Goal: Task Accomplishment & Management: Use online tool/utility

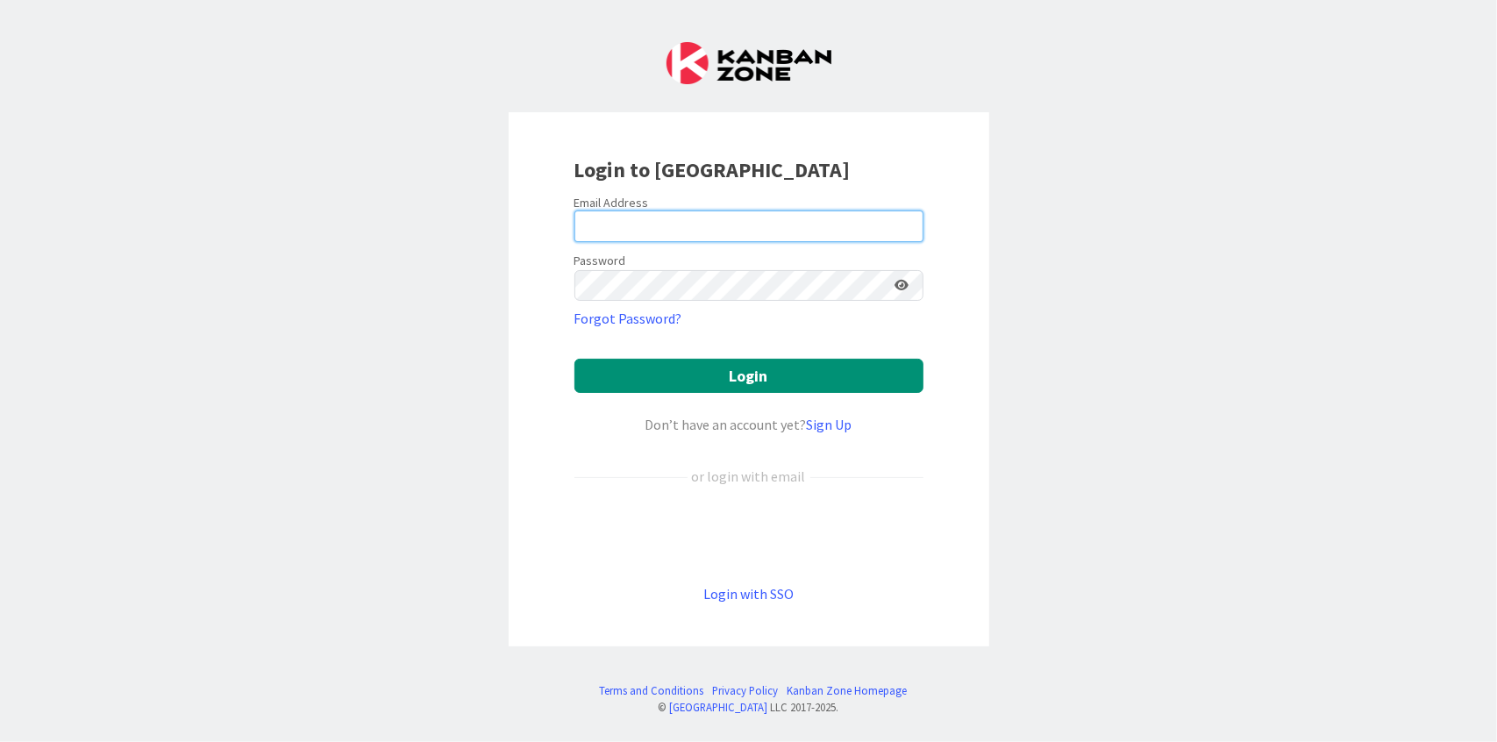
click at [821, 211] on input "email" at bounding box center [749, 227] width 349 height 32
drag, startPoint x: 423, startPoint y: 243, endPoint x: 564, endPoint y: 259, distance: 142.1
click at [427, 243] on div "Login to [GEOGRAPHIC_DATA] Email Address Password Forgot Password? Login Don’t …" at bounding box center [748, 371] width 1497 height 742
click at [630, 218] on input "email" at bounding box center [749, 227] width 349 height 32
type input "[EMAIL_ADDRESS][DOMAIN_NAME]"
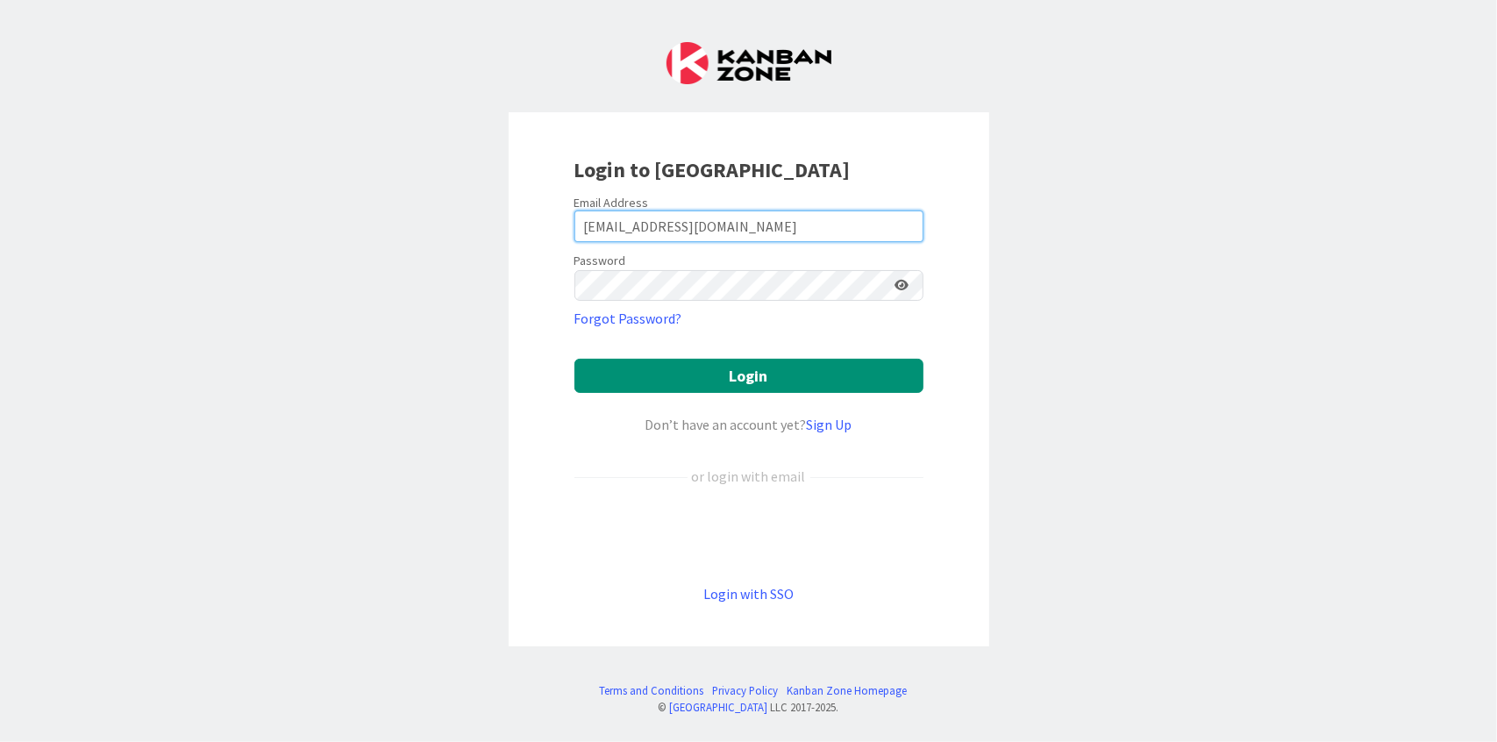
click at [575, 359] on button "Login" at bounding box center [749, 376] width 349 height 34
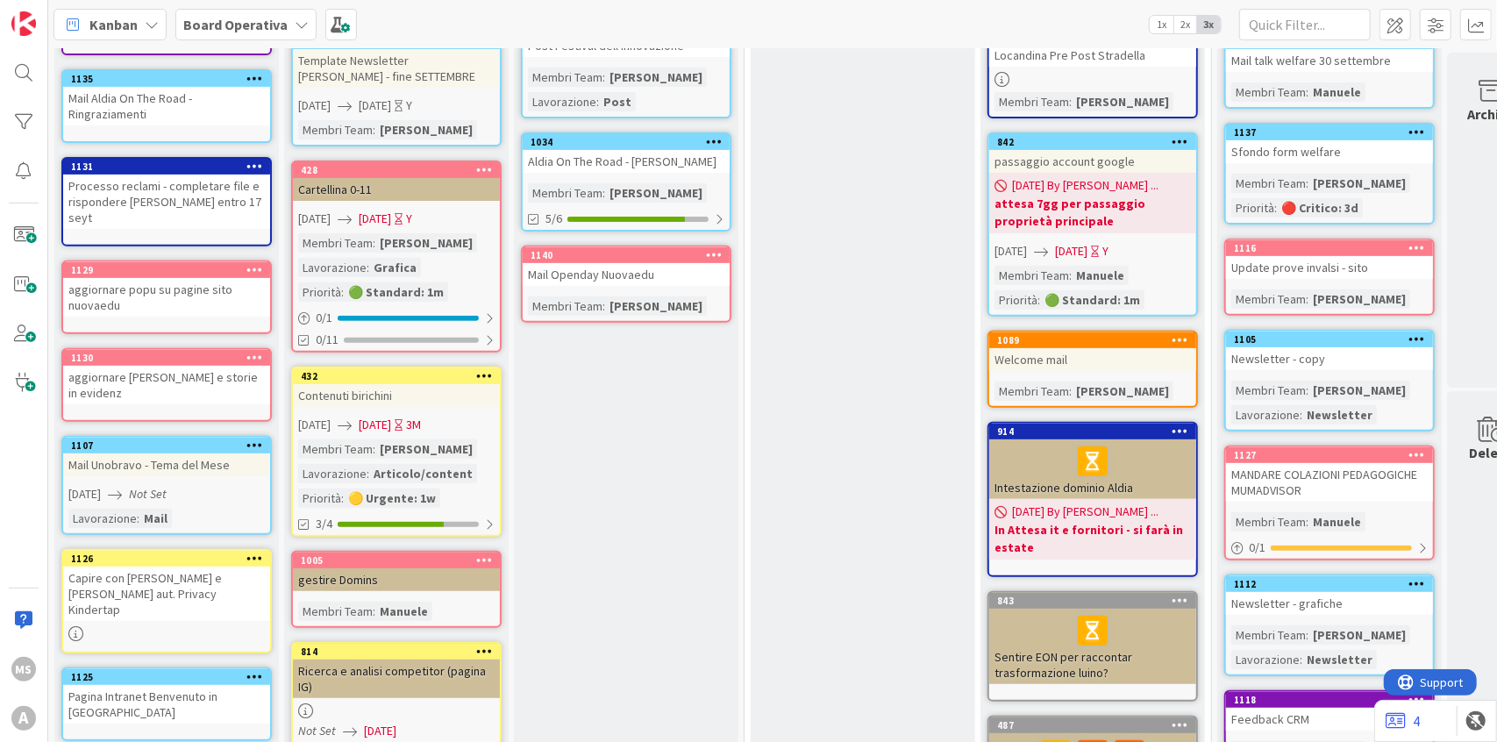
scroll to position [526, 0]
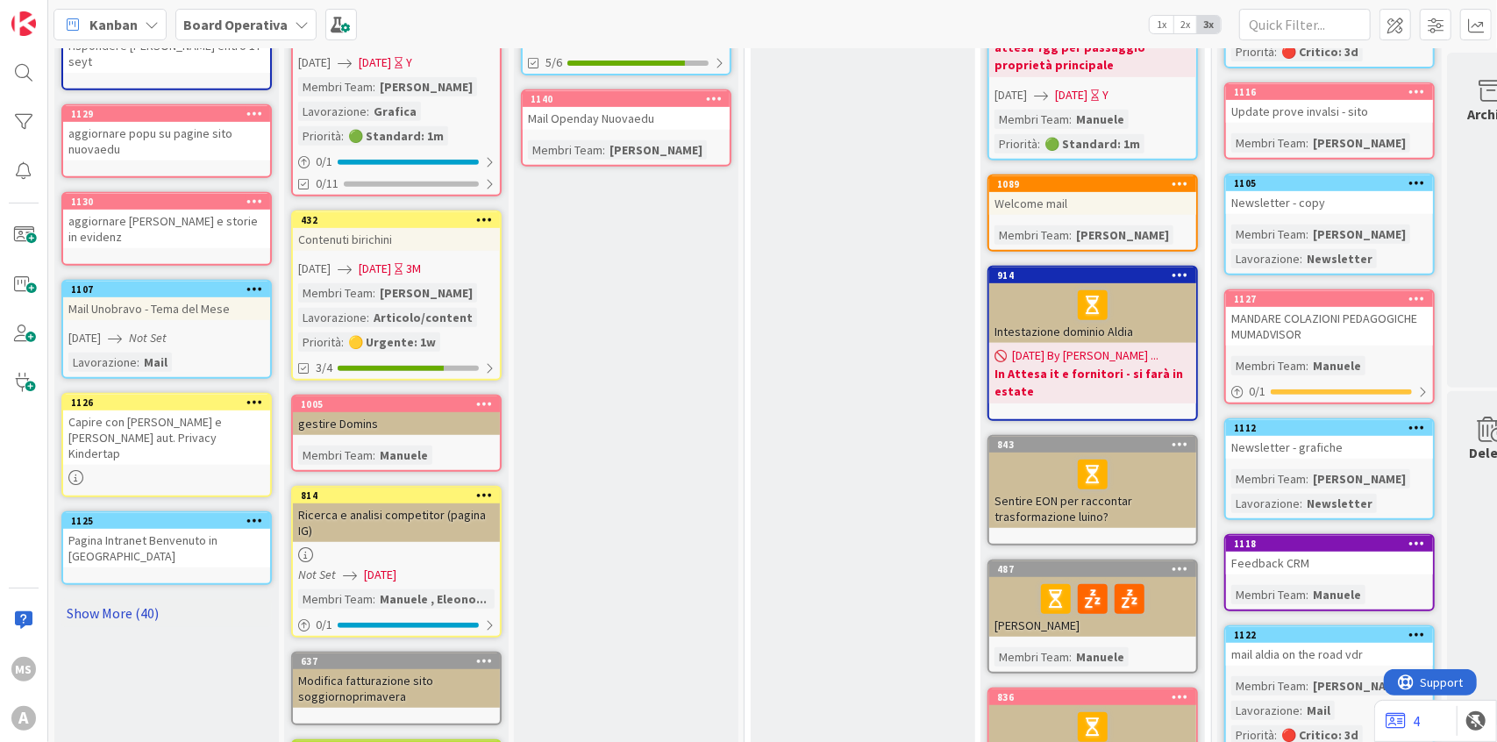
click at [168, 599] on link "Show More (40)" at bounding box center [166, 613] width 211 height 28
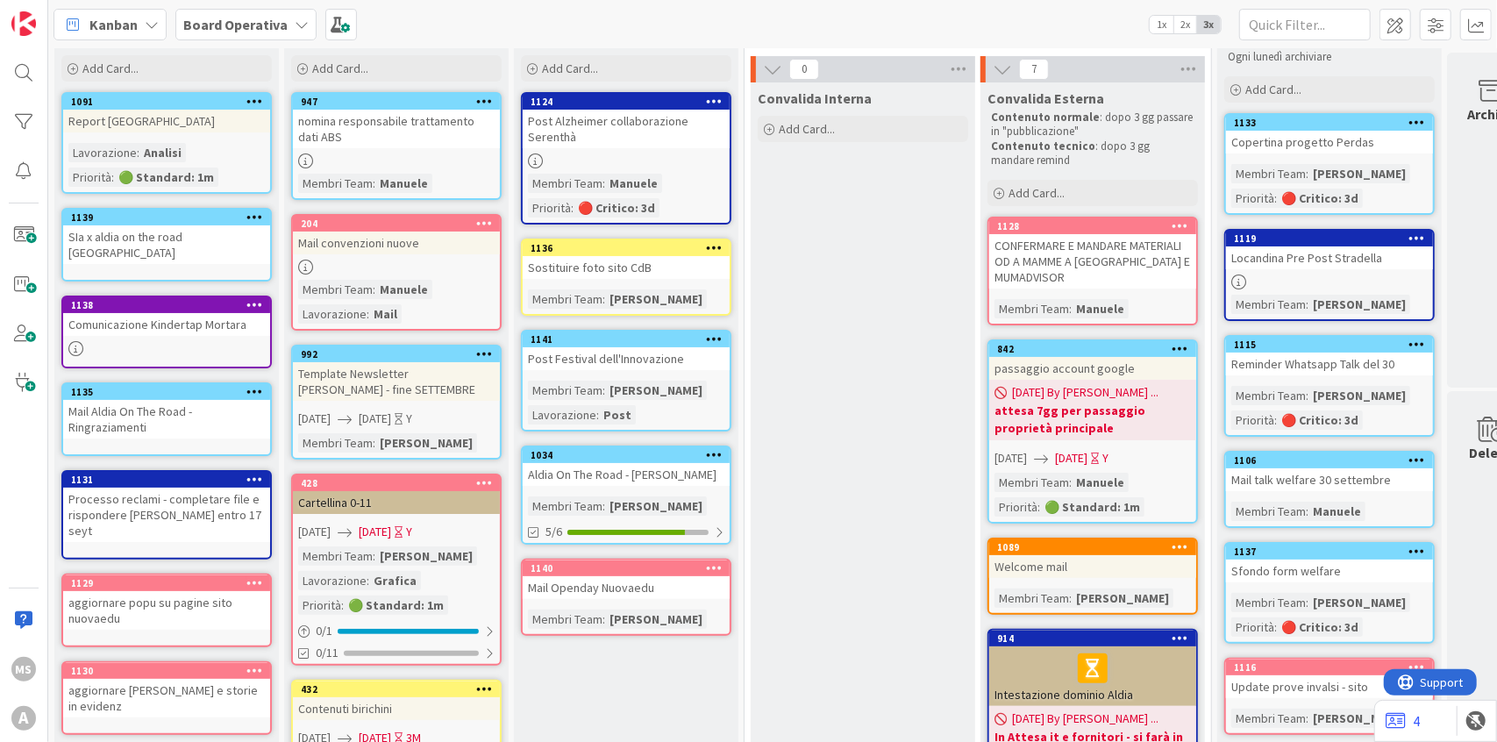
scroll to position [0, 0]
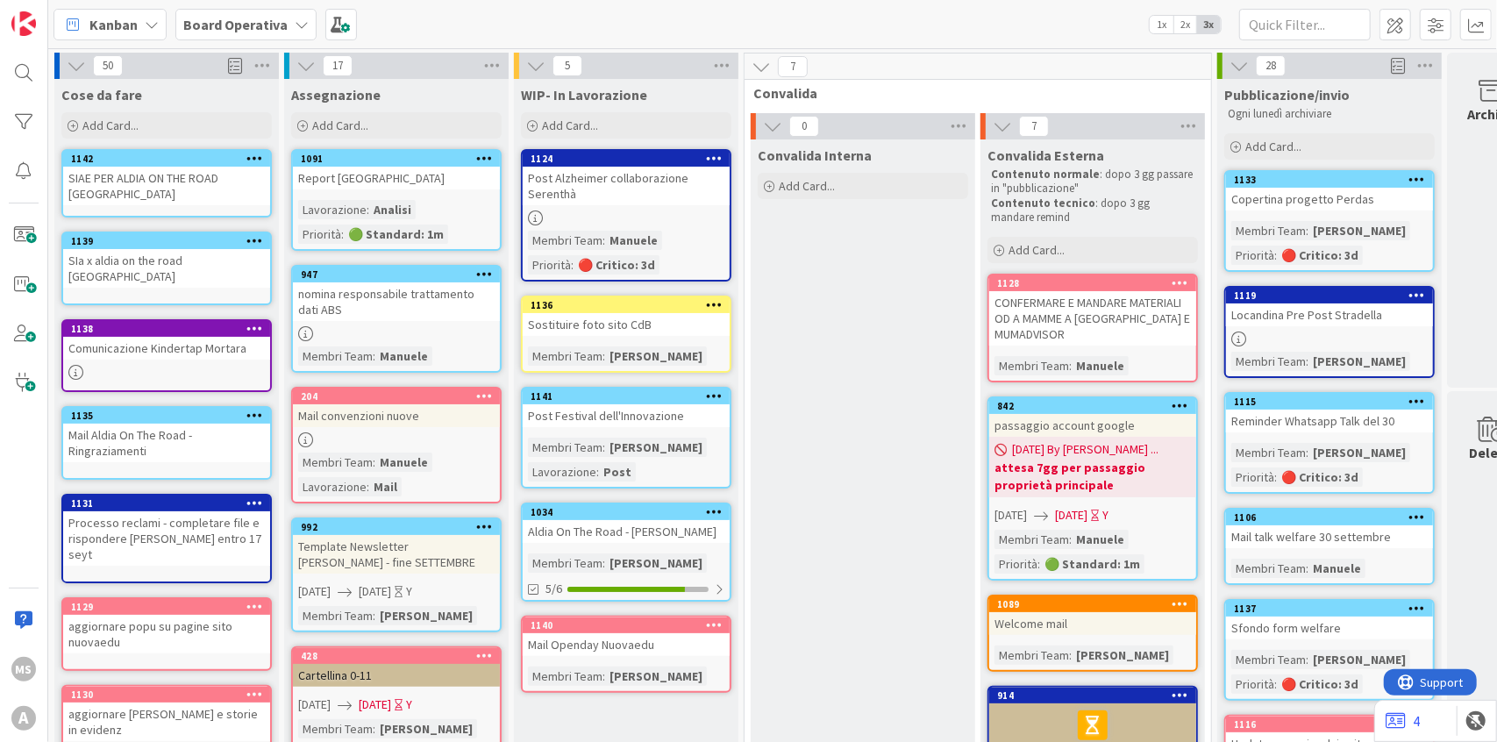
click at [148, 337] on div "Comunicazione Kindertap Mortara" at bounding box center [166, 348] width 207 height 23
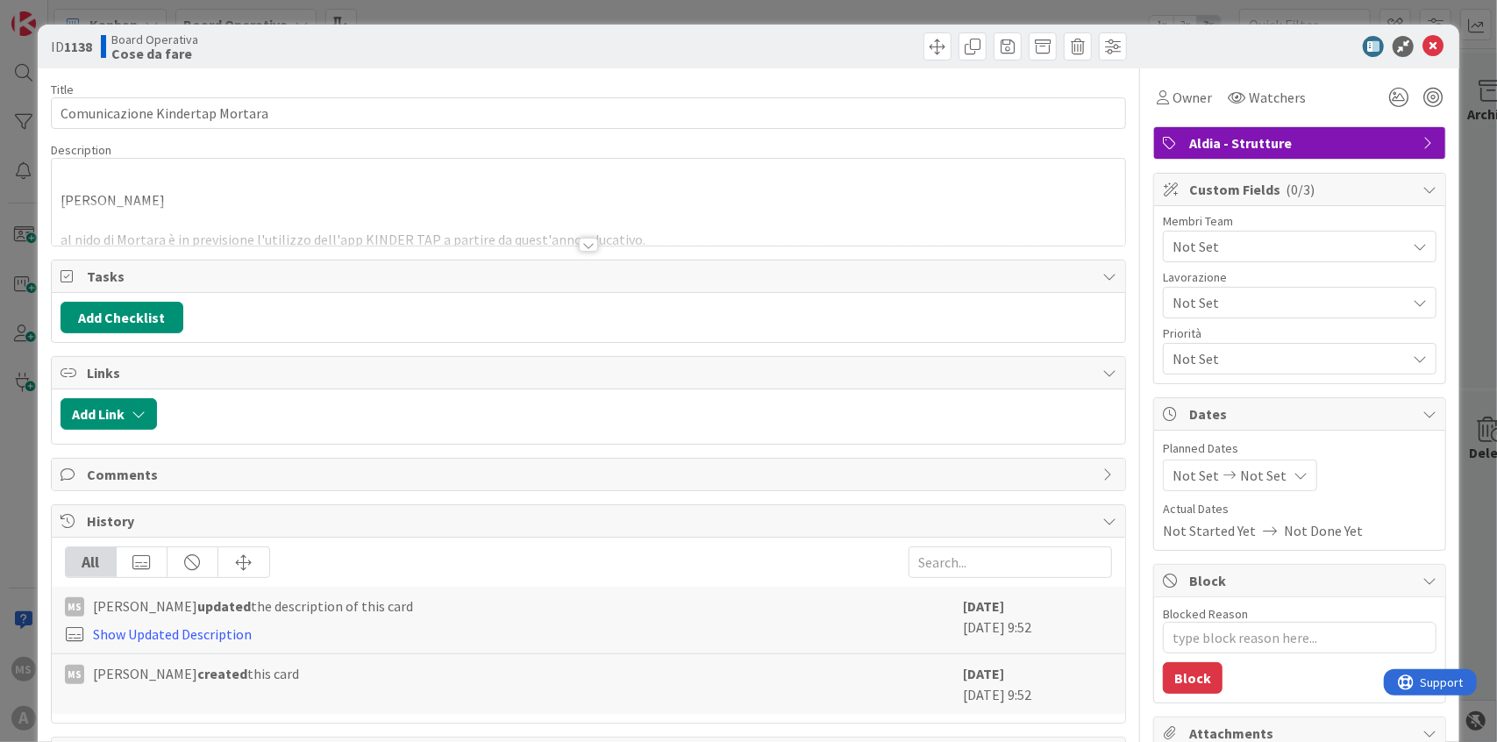
type textarea "x"
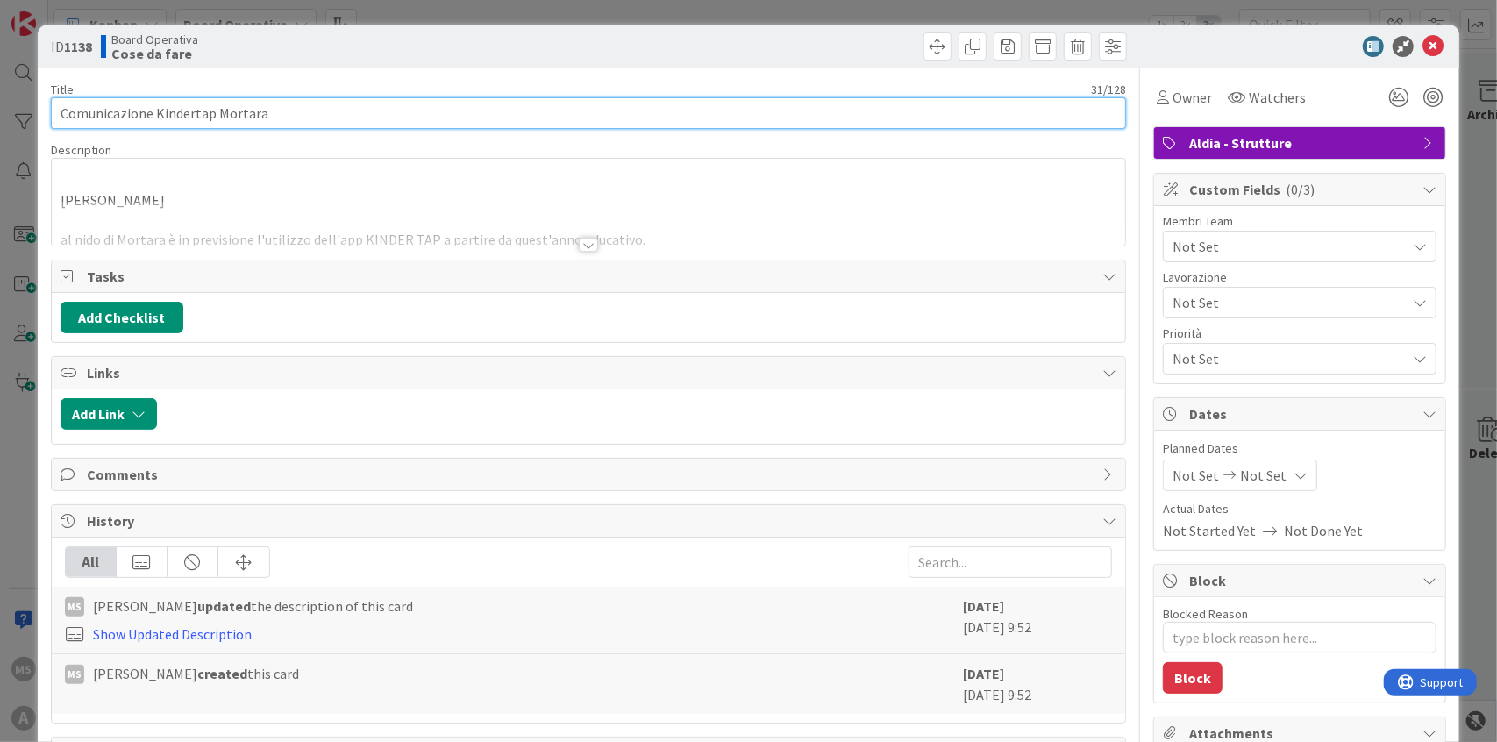
drag, startPoint x: 324, startPoint y: 127, endPoint x: 318, endPoint y: 119, distance: 10.0
click at [323, 127] on input "Comunicazione Kindertap Mortara" at bounding box center [589, 113] width 1076 height 32
type input "Comunicazione Kindertap Mortara +"
type textarea "x"
type input "Comunicazione Kindertap Mortara + S"
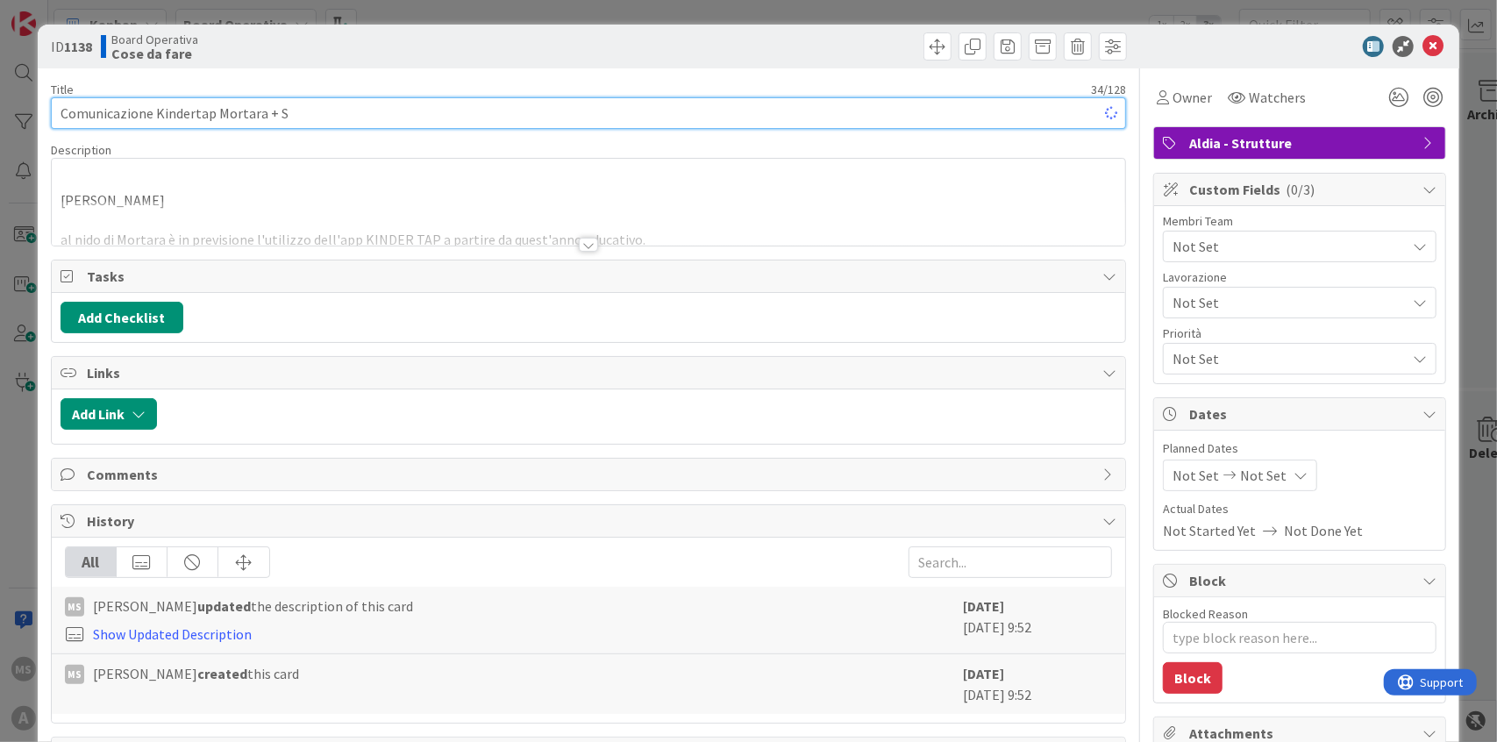
type textarea "x"
type input "Comunicazione Kindertap Mortara + Sarr"
type textarea "x"
type input "Comunicazione Kindertap Mortara + Sarre"
type textarea "x"
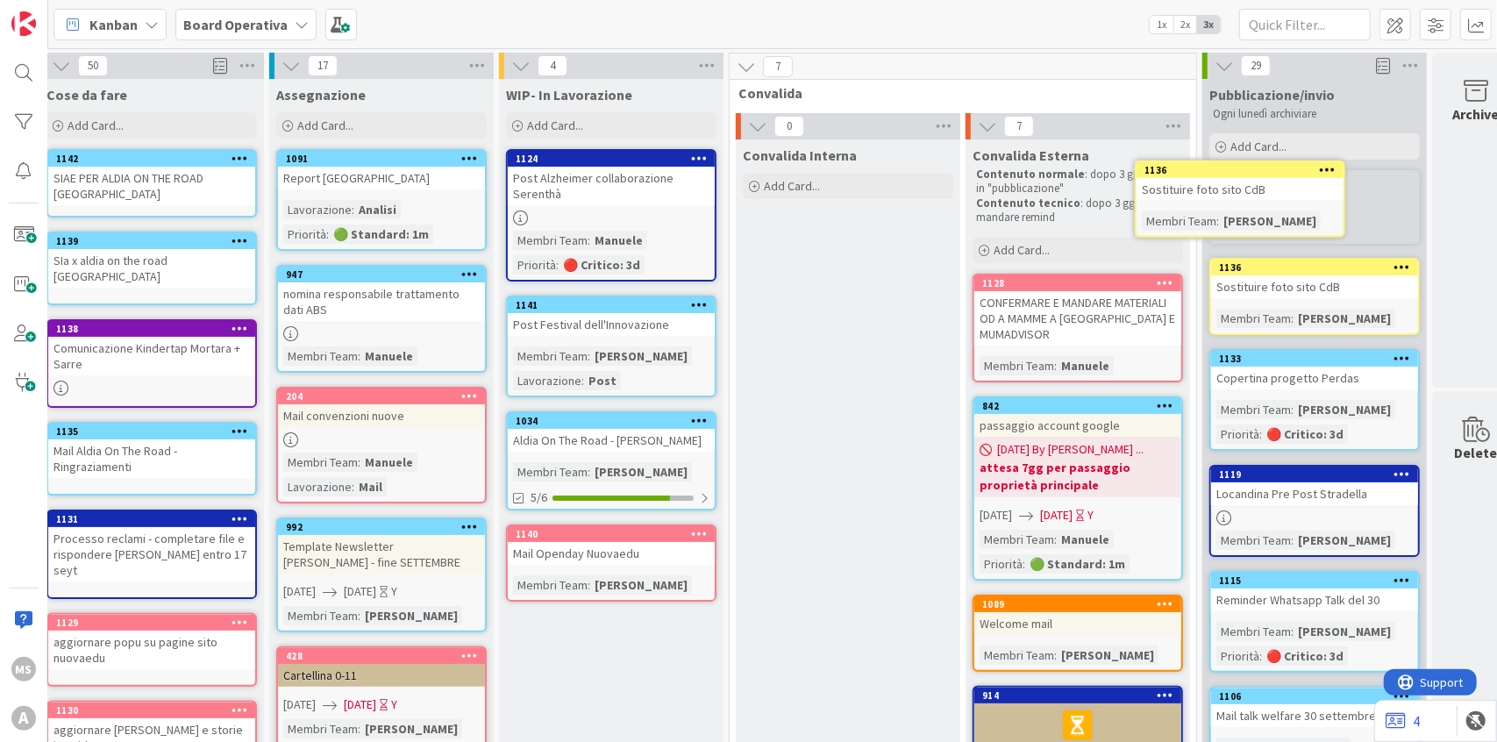
scroll to position [0, 37]
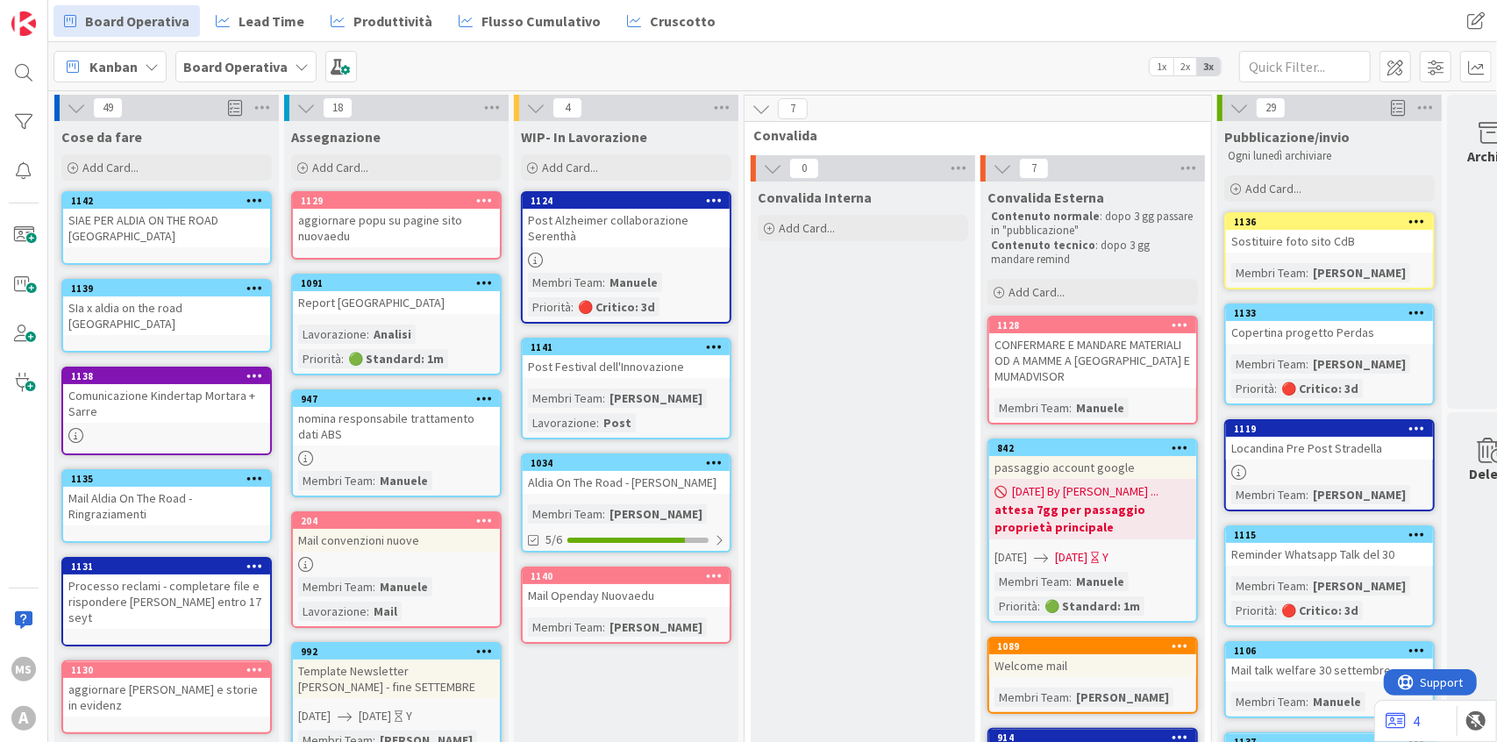
click at [448, 210] on div "aggiornare popu su pagine sito nuovaedu" at bounding box center [396, 228] width 207 height 39
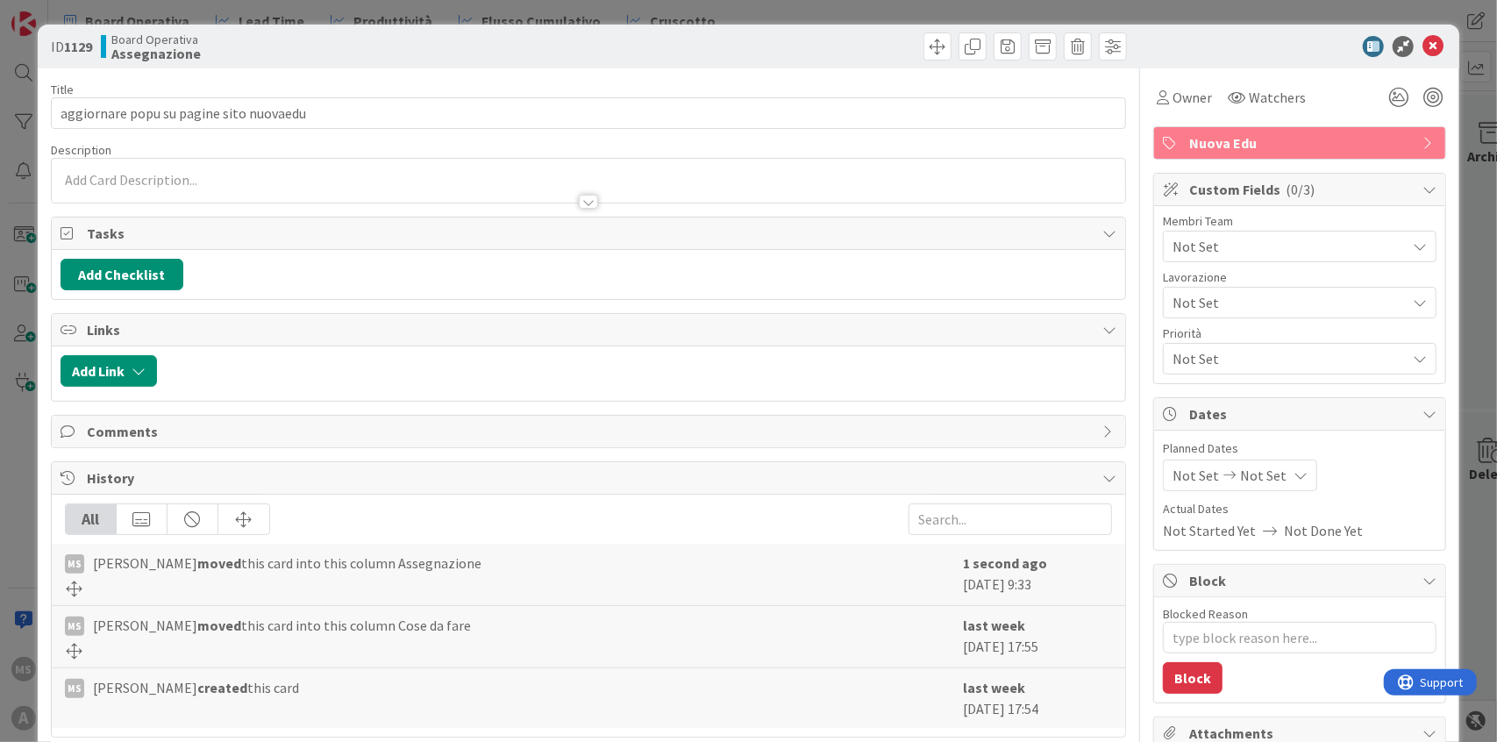
click at [1181, 248] on span "Not Set" at bounding box center [1289, 246] width 233 height 21
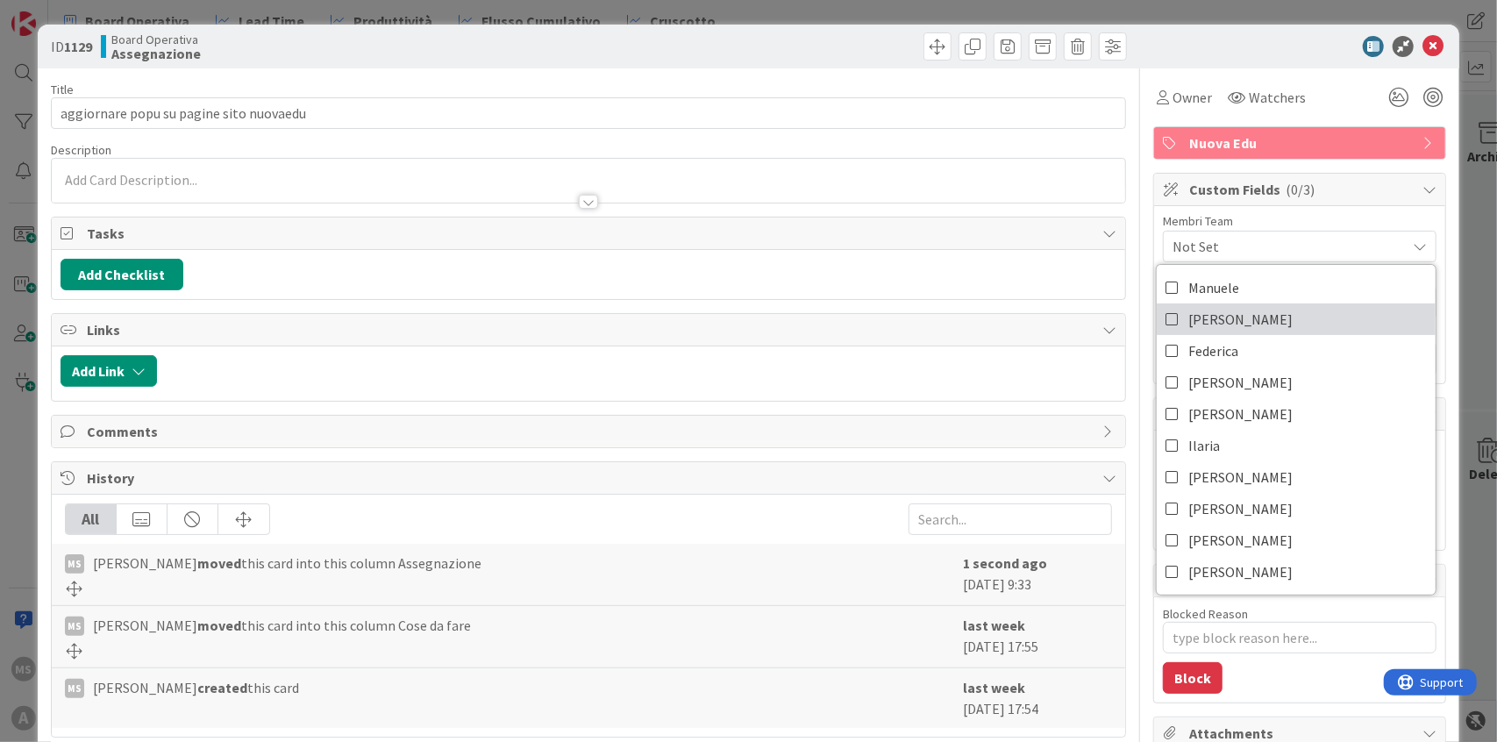
click at [1194, 318] on span "[PERSON_NAME]" at bounding box center [1240, 319] width 104 height 26
click at [1431, 39] on div at bounding box center [1291, 46] width 310 height 21
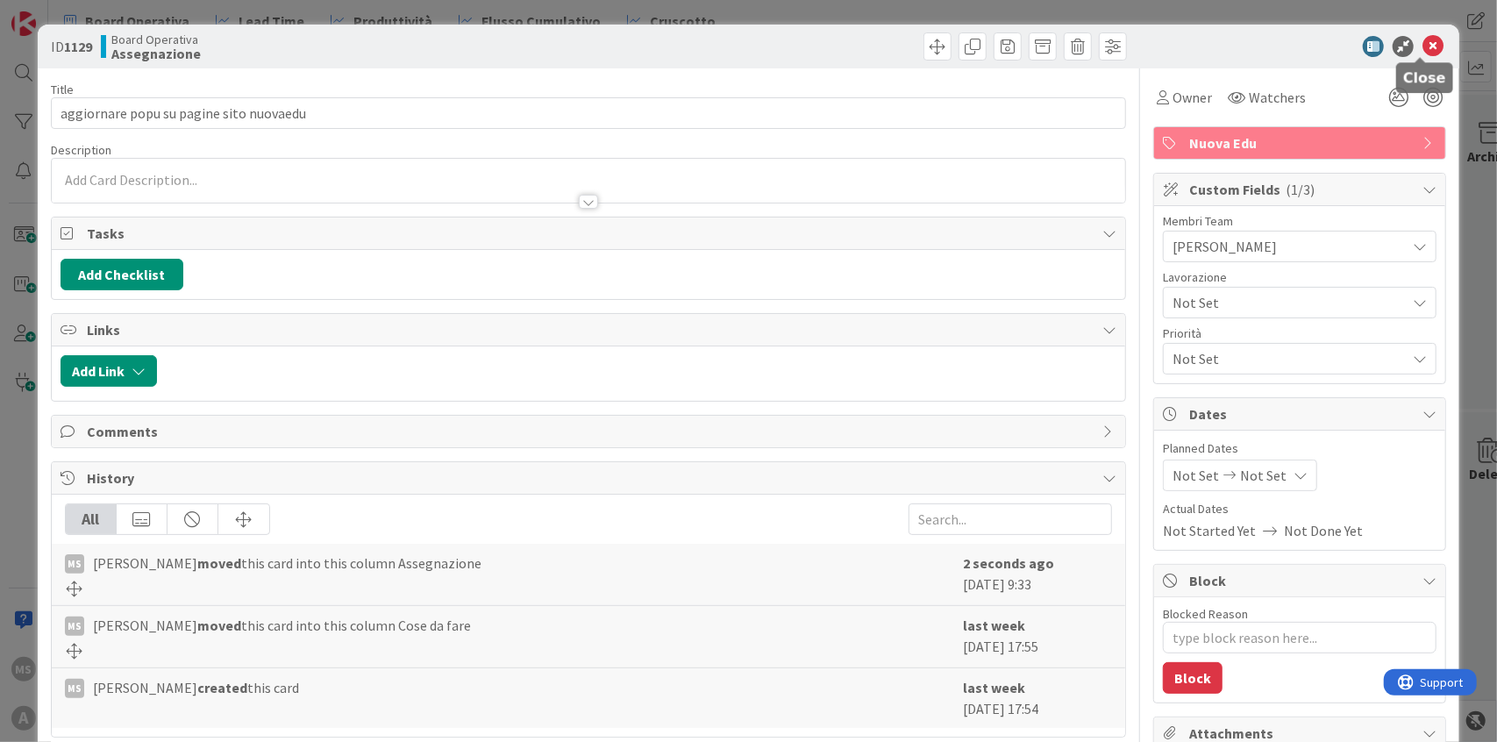
click at [1426, 43] on icon at bounding box center [1433, 46] width 21 height 21
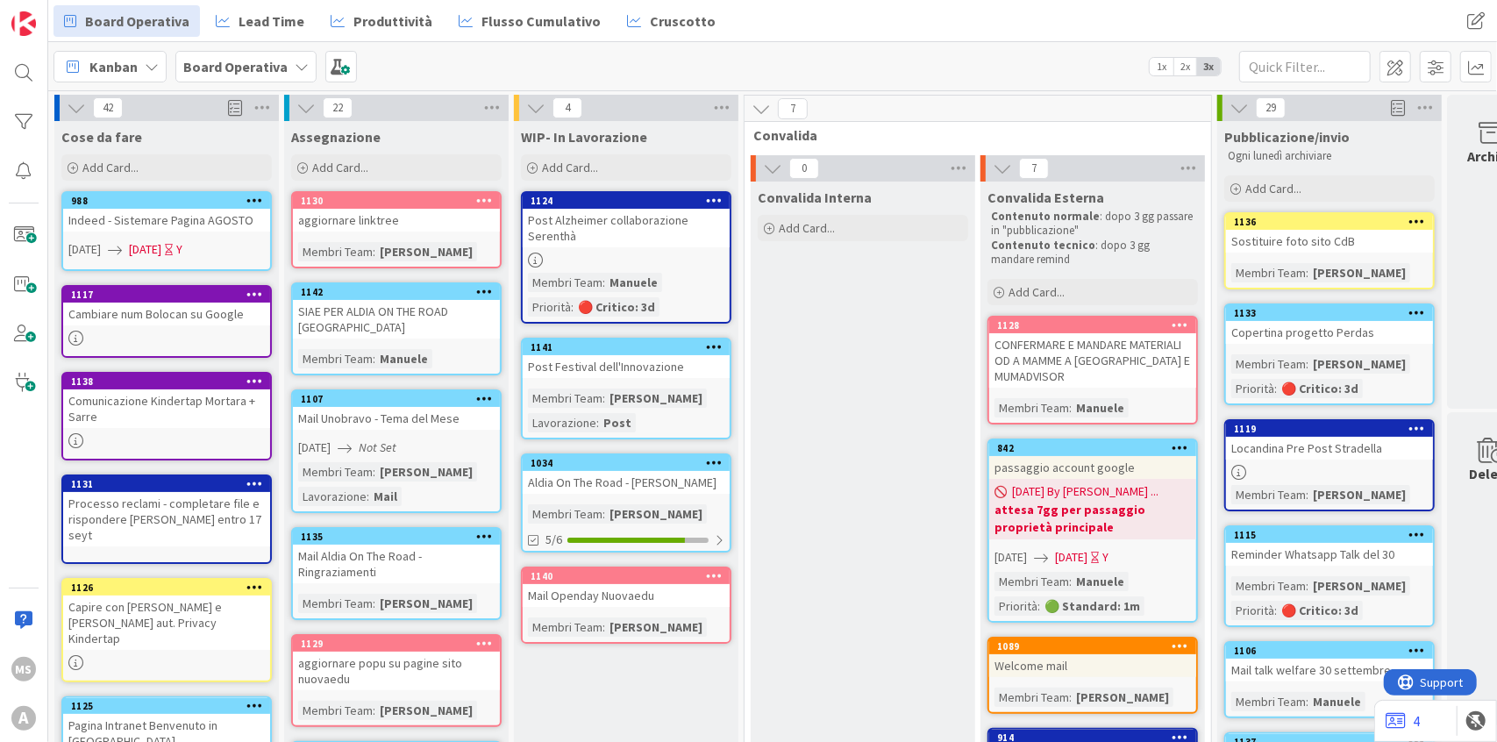
click at [235, 171] on div "Add Card..." at bounding box center [166, 167] width 211 height 26
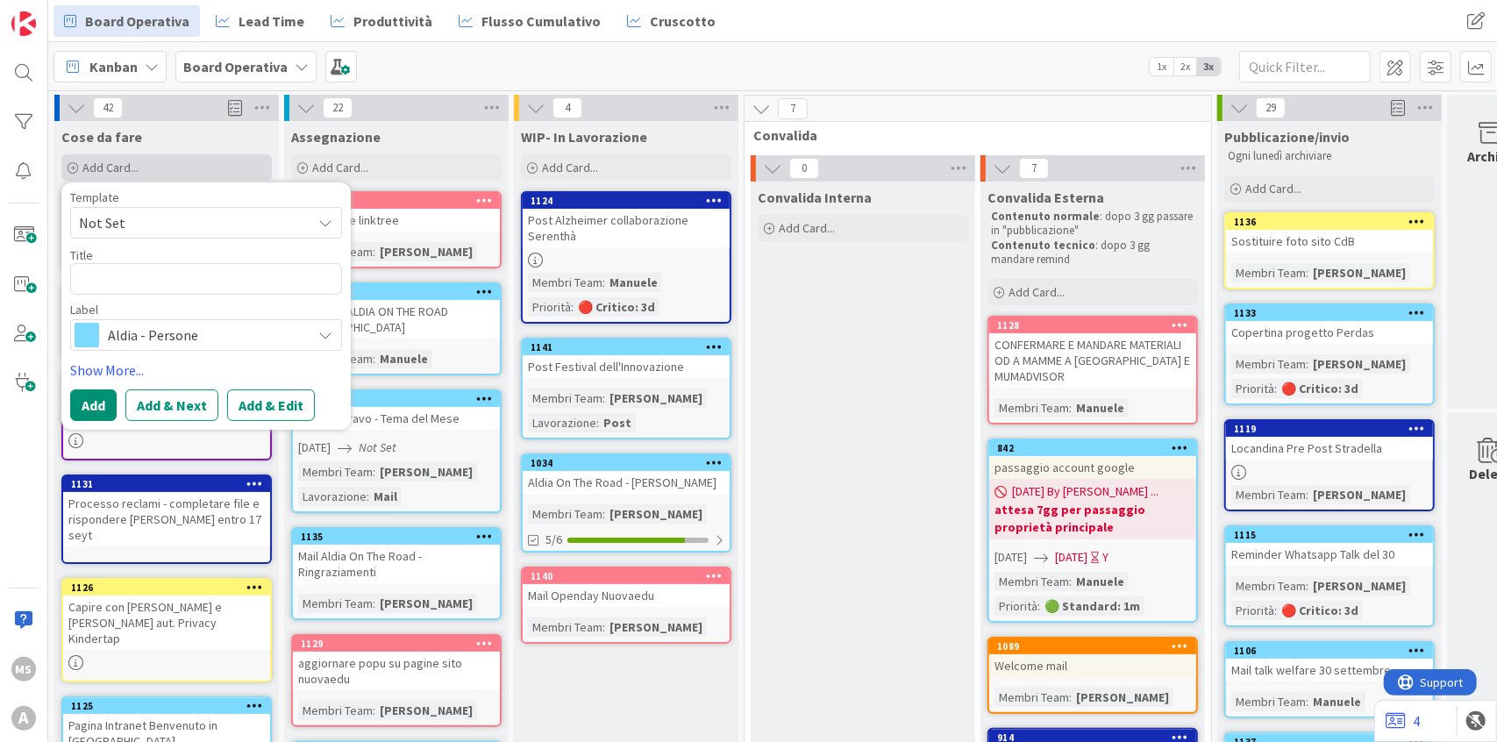
type textarea "x"
type textarea "I"
type textarea "x"
type textarea "Im"
type textarea "x"
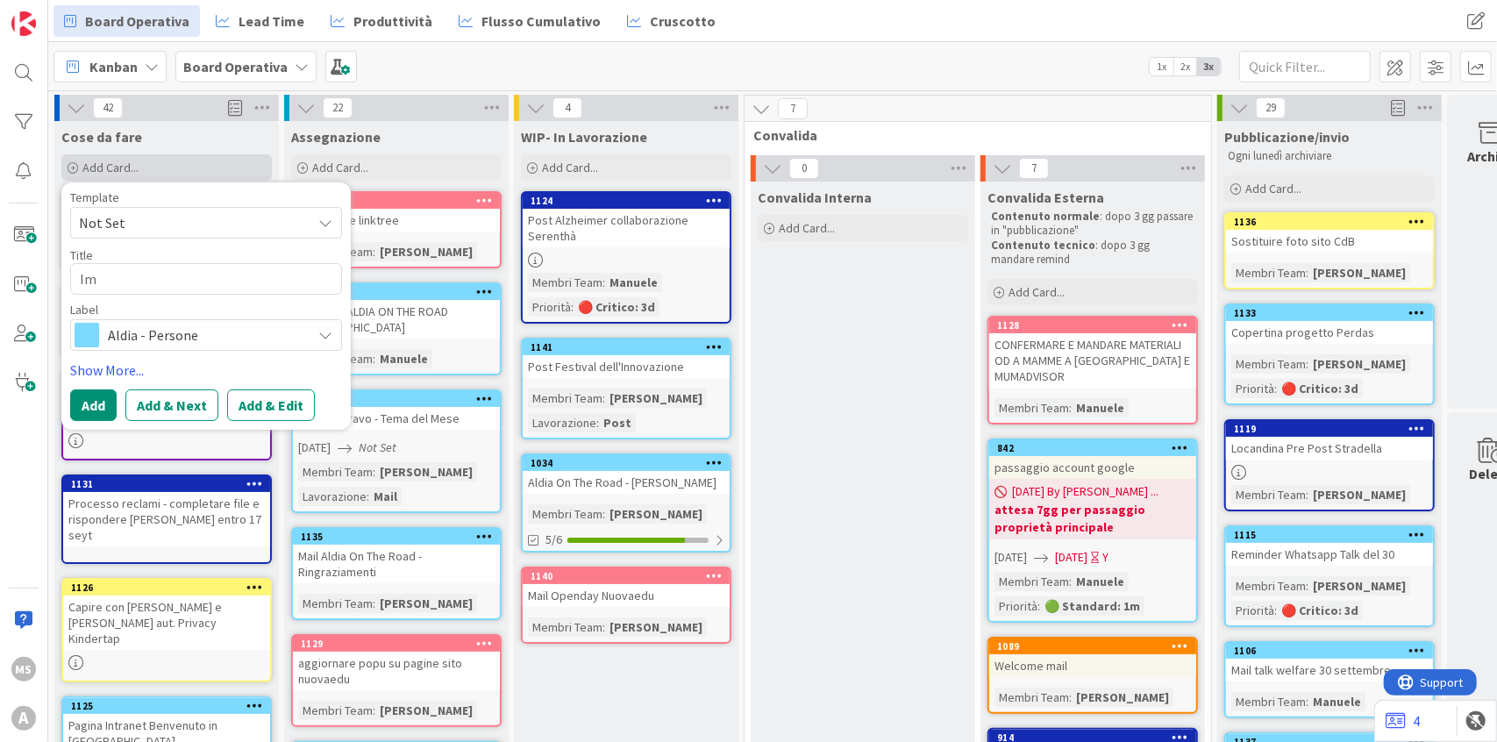
type textarea "Imp"
type textarea "x"
type textarea "Impo"
type textarea "x"
type textarea "Impos"
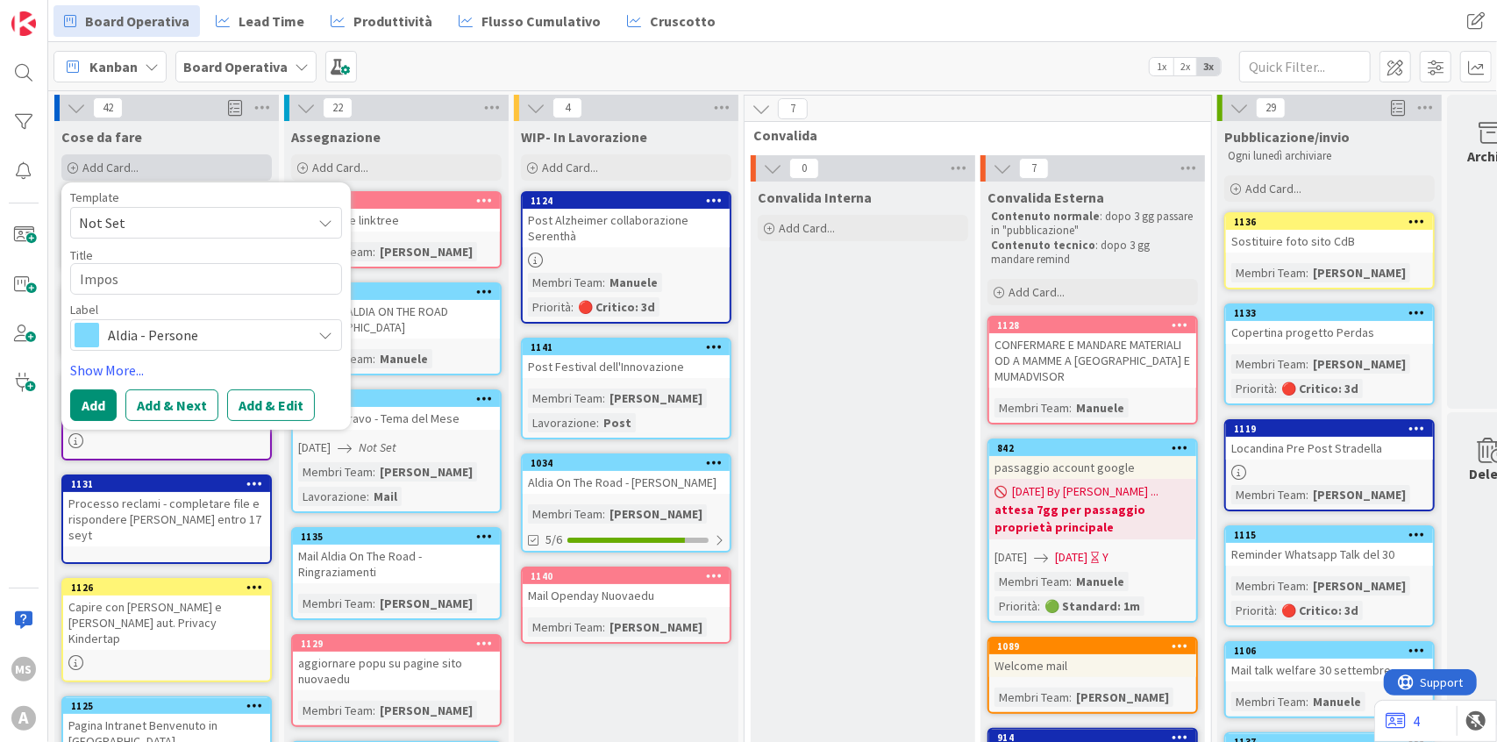
type textarea "x"
type textarea "Impost"
type textarea "x"
type textarea "Imposta"
type textarea "x"
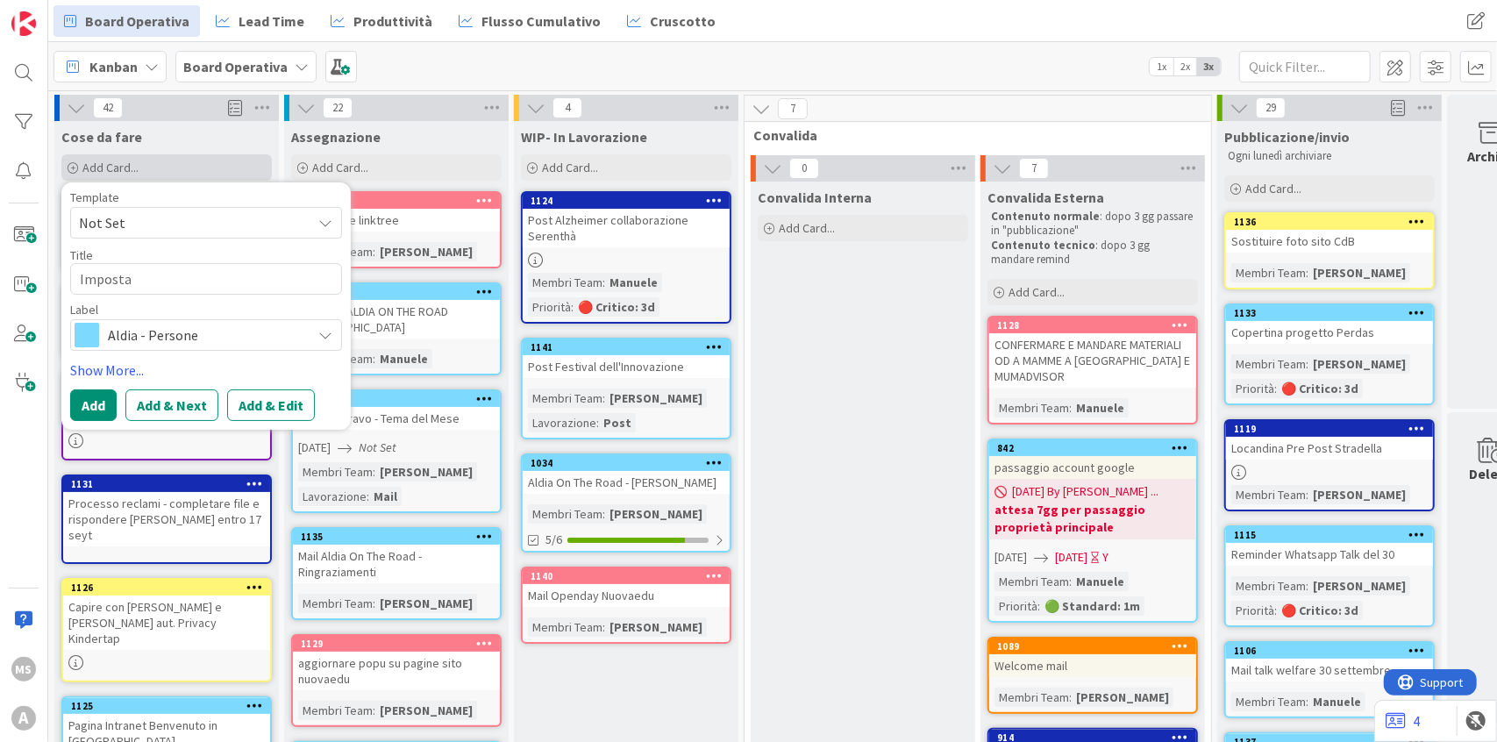
type textarea "Impostar"
type textarea "x"
type textarea "Impostare"
type textarea "x"
type textarea "Impostare"
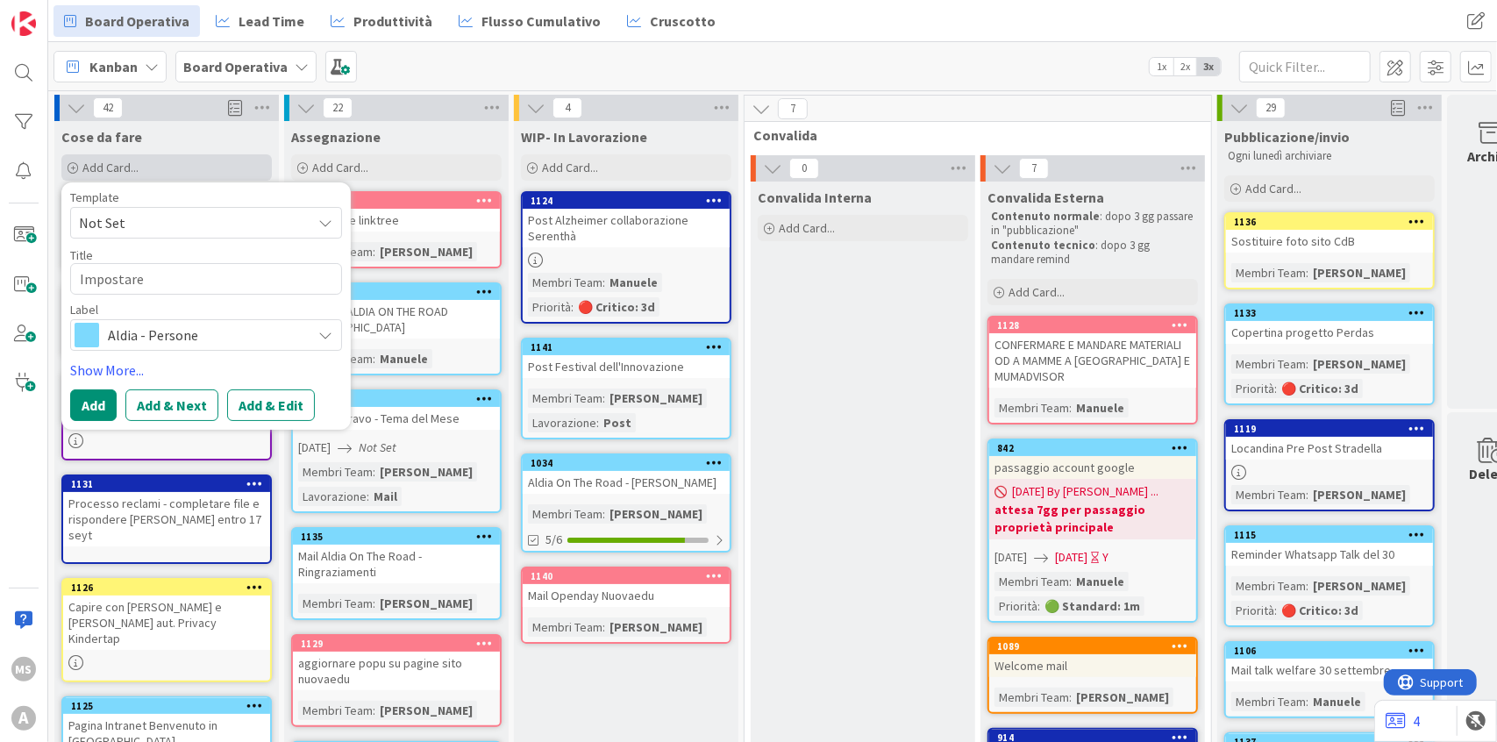
type textarea "x"
type textarea "Impostare t"
type textarea "x"
type textarea "Impostare te"
type textarea "x"
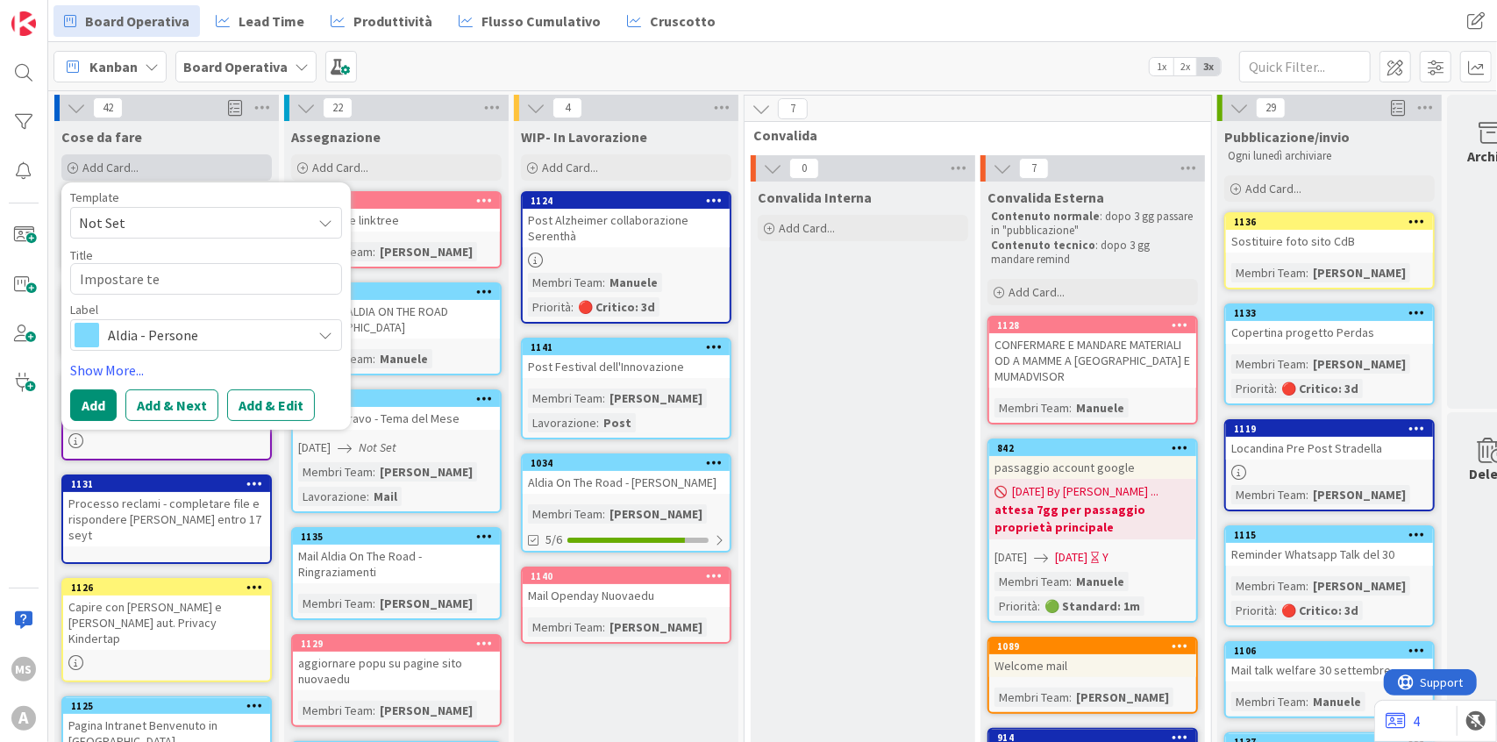
type textarea "Impostare tes"
type textarea "x"
type textarea "Impostare test"
type textarea "x"
type textarea "Impostare tes"
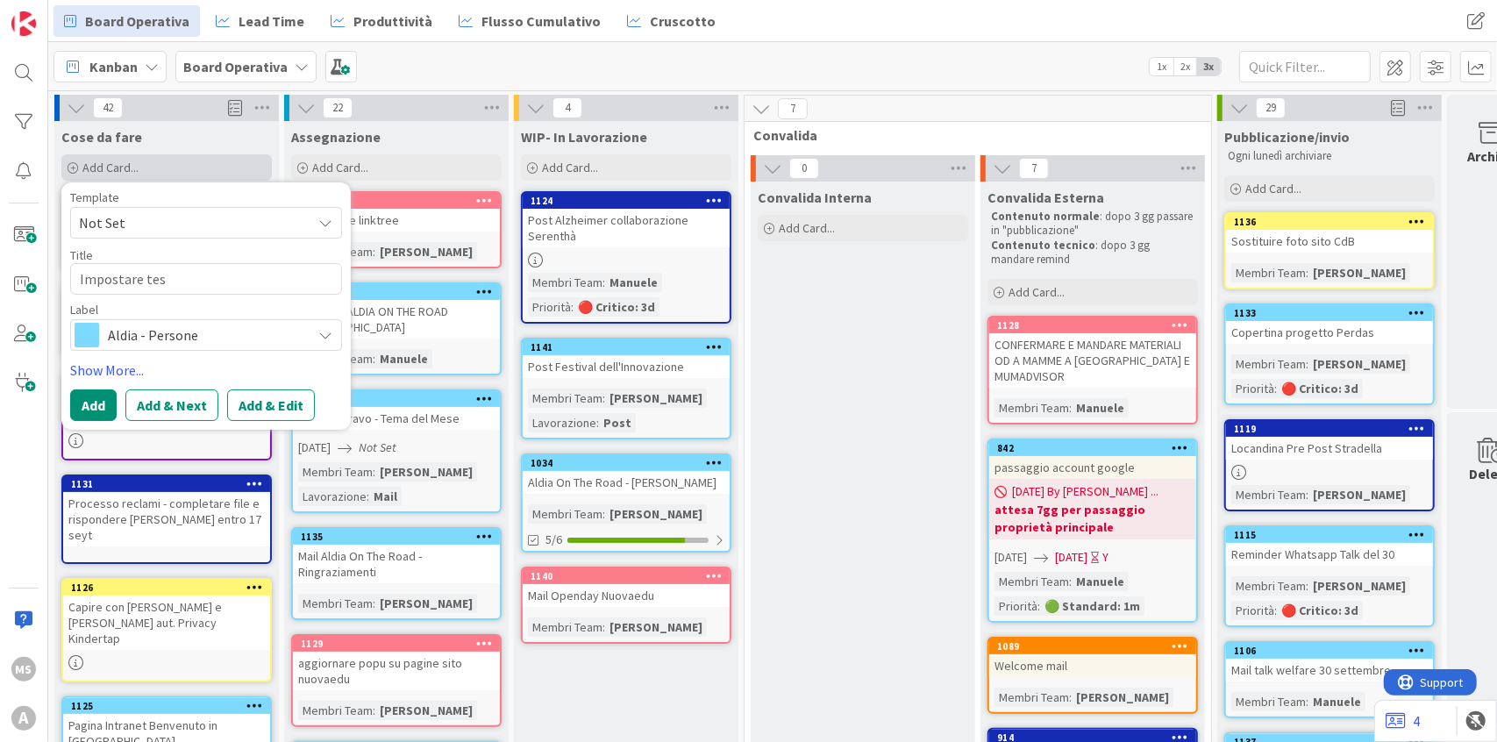
type textarea "x"
type textarea "Impostare te"
type textarea "x"
type textarea "Impostare t"
type textarea "x"
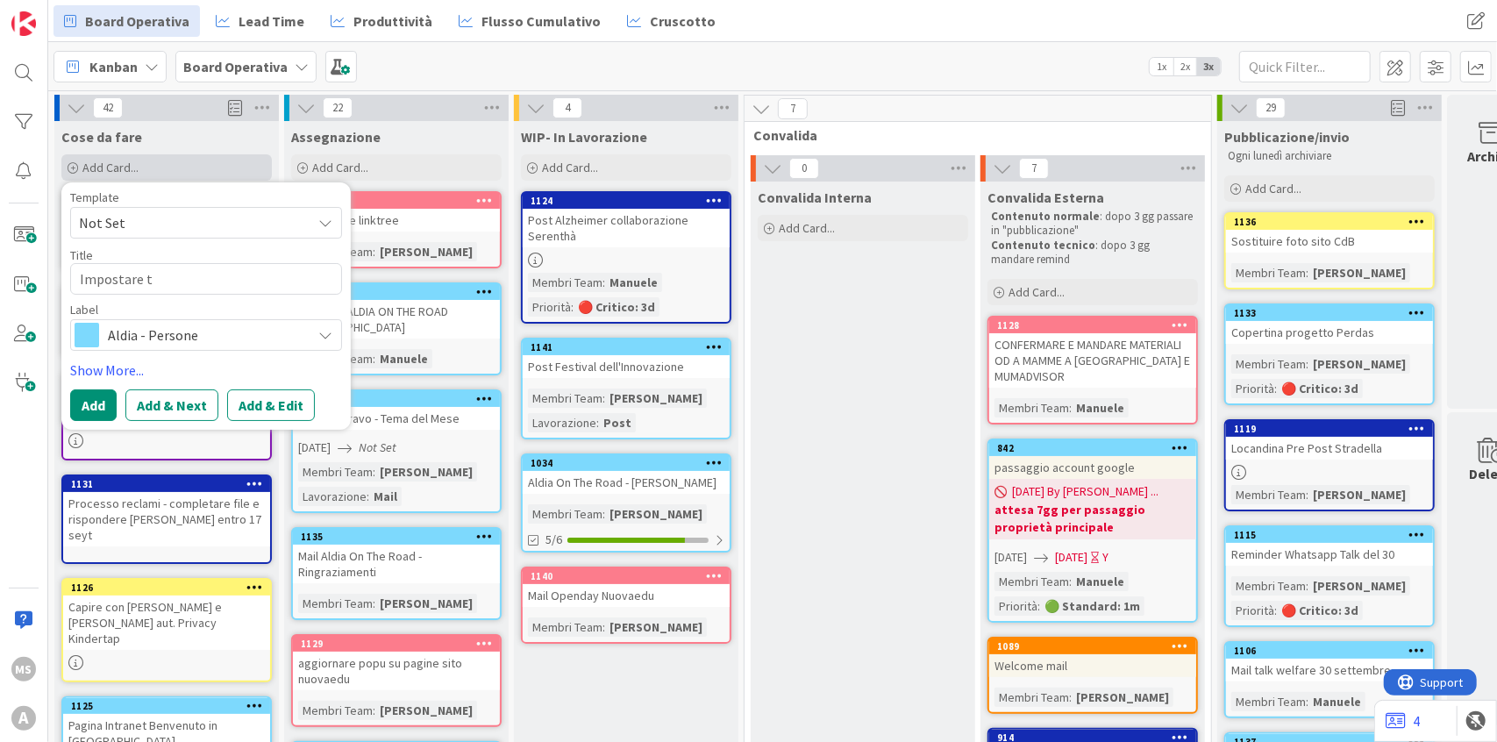
type textarea "Impostare"
type textarea "x"
type textarea "Impostare n"
type textarea "x"
type textarea "Impostare ne"
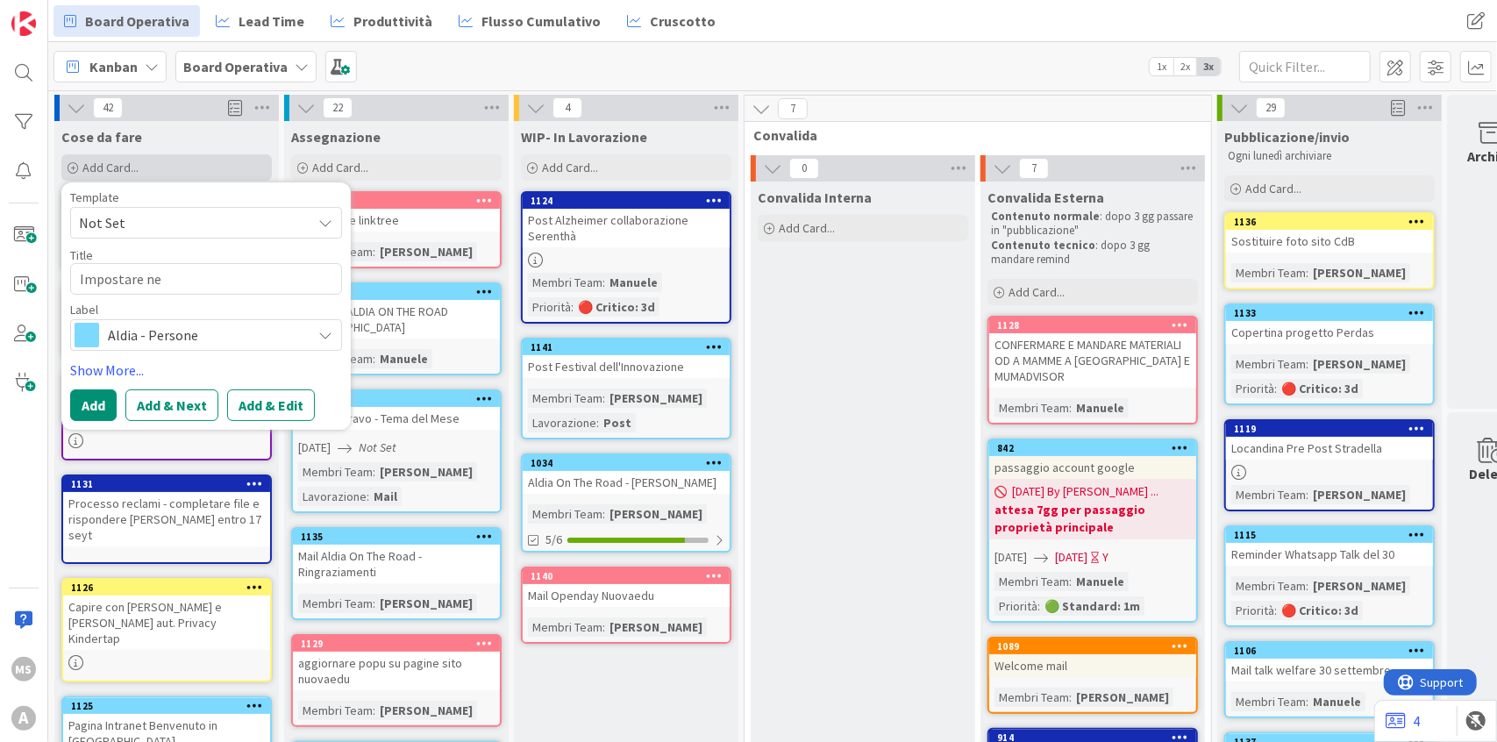
type textarea "x"
type textarea "Impostare new"
type textarea "x"
type textarea "Impostare news"
type textarea "x"
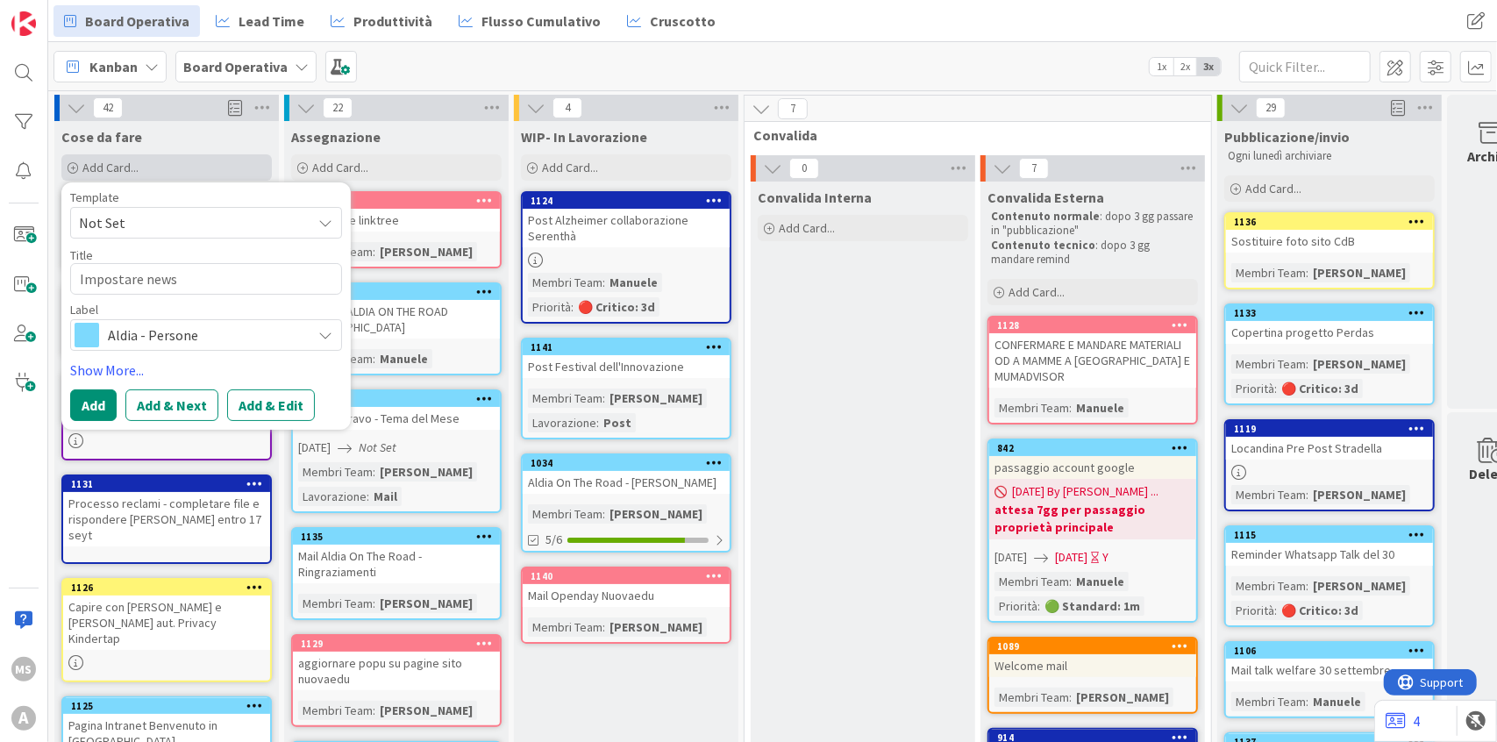
type textarea "Impostare newsl"
type textarea "x"
type textarea "Impostare newslt"
type textarea "x"
type textarea "Impostare newsltt"
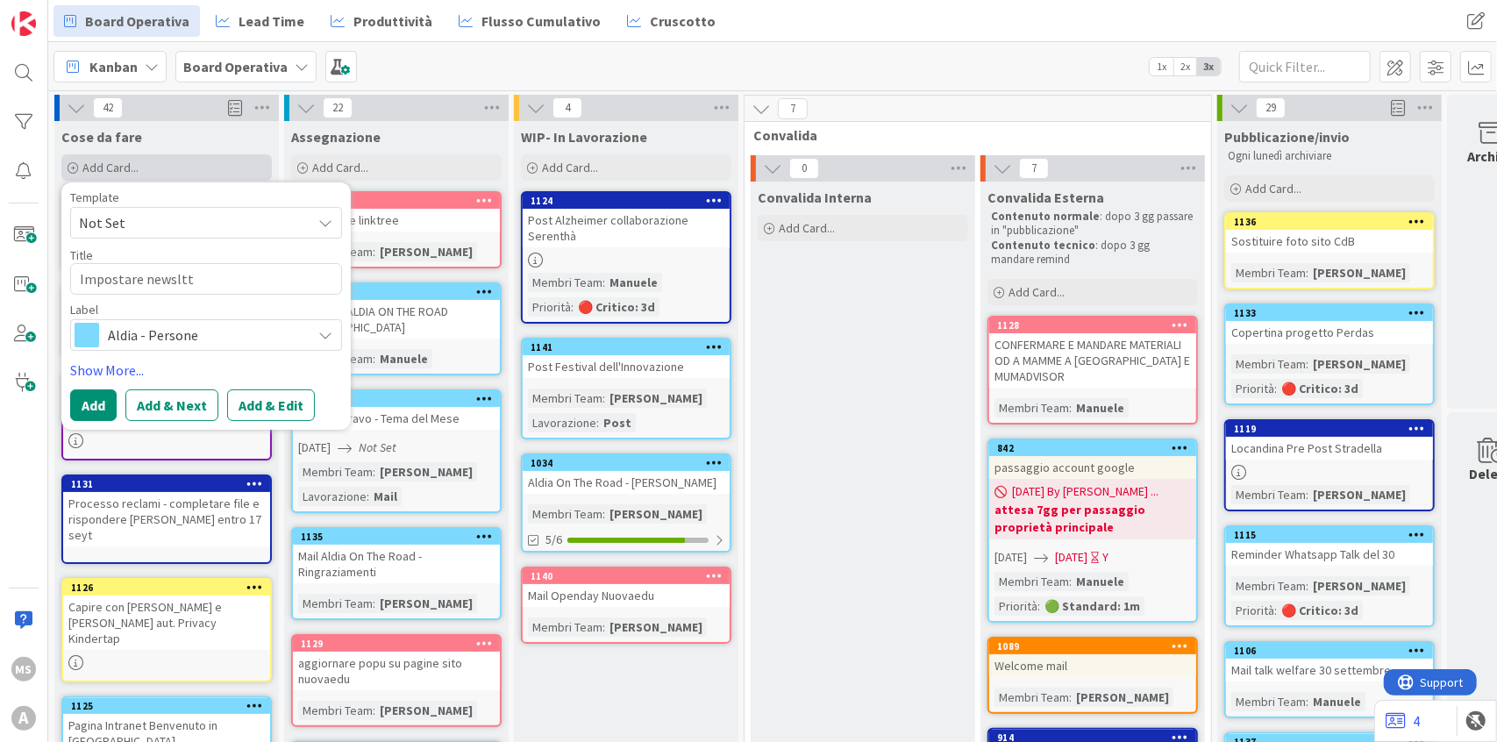
type textarea "x"
type textarea "Impostare newsltte"
type textarea "x"
type textarea "Impostare newsltter"
type textarea "x"
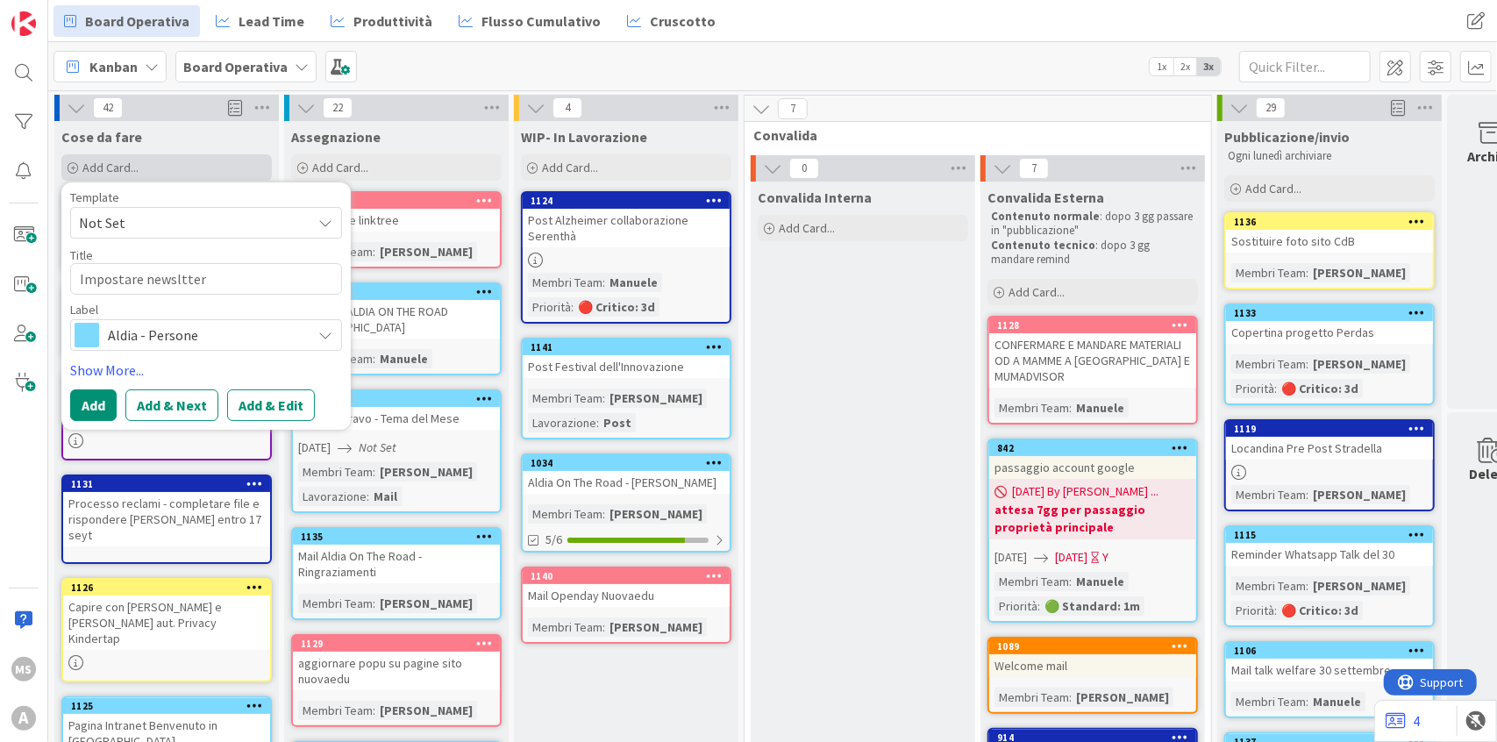
type textarea "Impostare newsltte"
type textarea "x"
type textarea "Impostare newsltt"
type textarea "x"
type textarea "Impostare newslt"
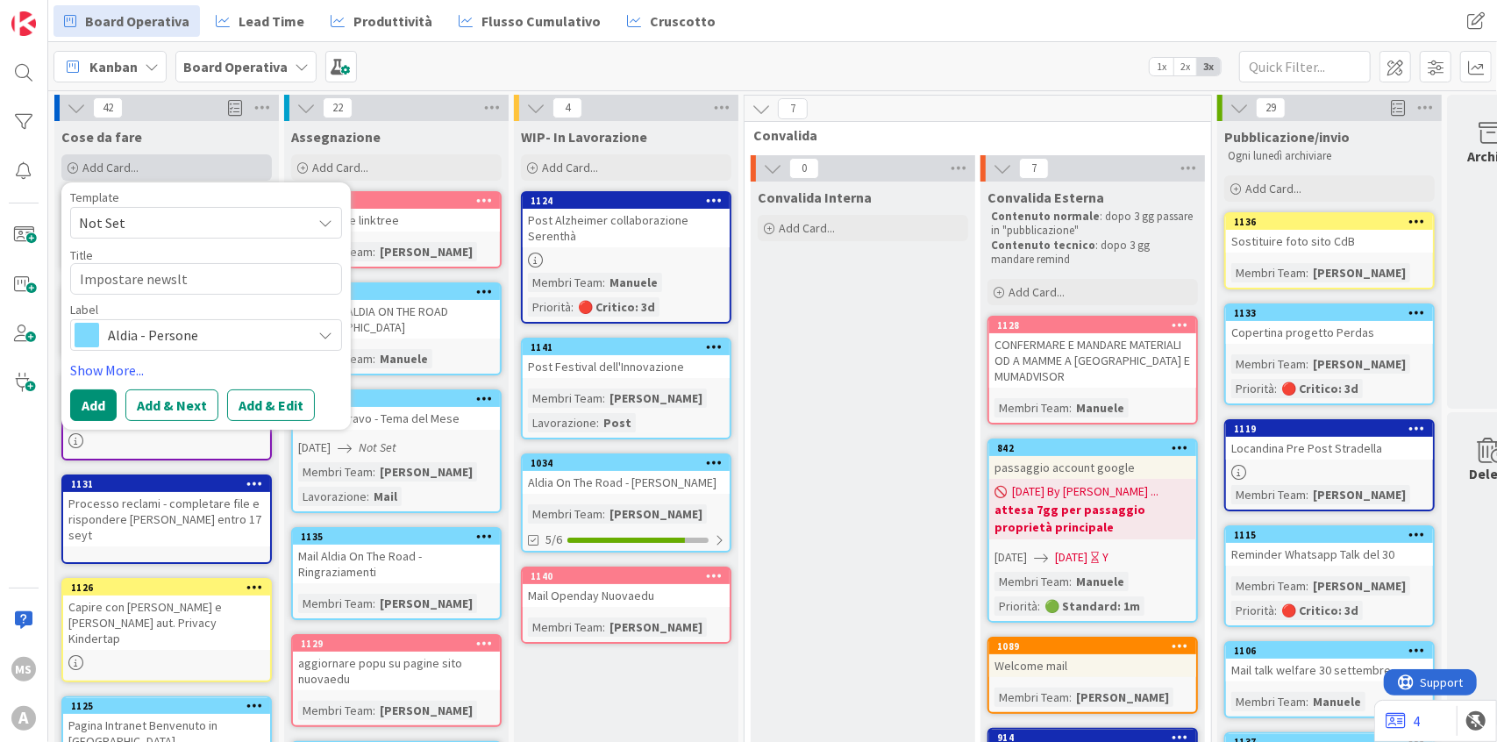
type textarea "x"
type textarea "Impostare newsl"
type textarea "x"
type textarea "Impostare newsle"
type textarea "x"
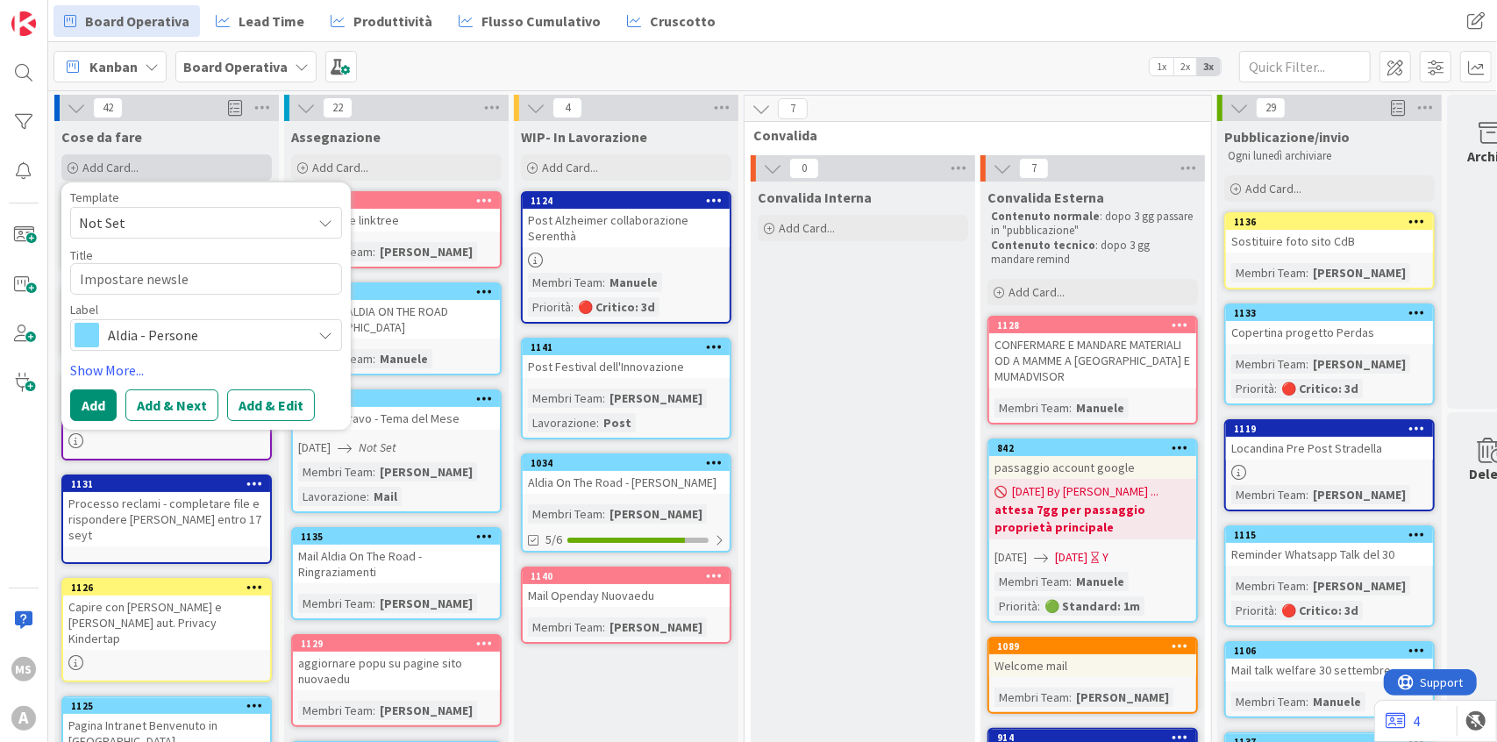
type textarea "Impostare newslet"
type textarea "x"
type textarea "Impostare newslett"
type textarea "x"
type textarea "Impostare newslette"
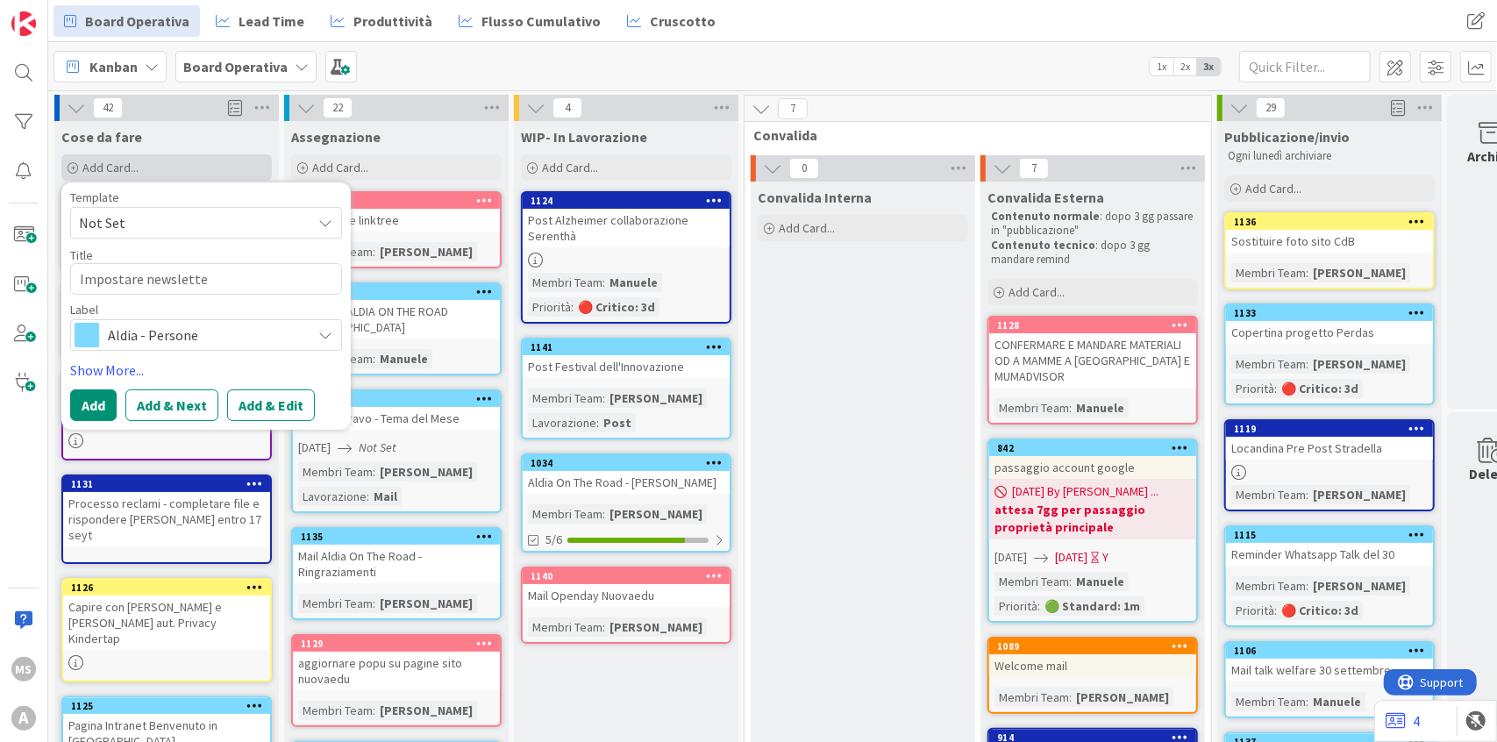
type textarea "x"
type textarea "Impostare newsletter"
click at [100, 409] on button "Add" at bounding box center [93, 405] width 46 height 32
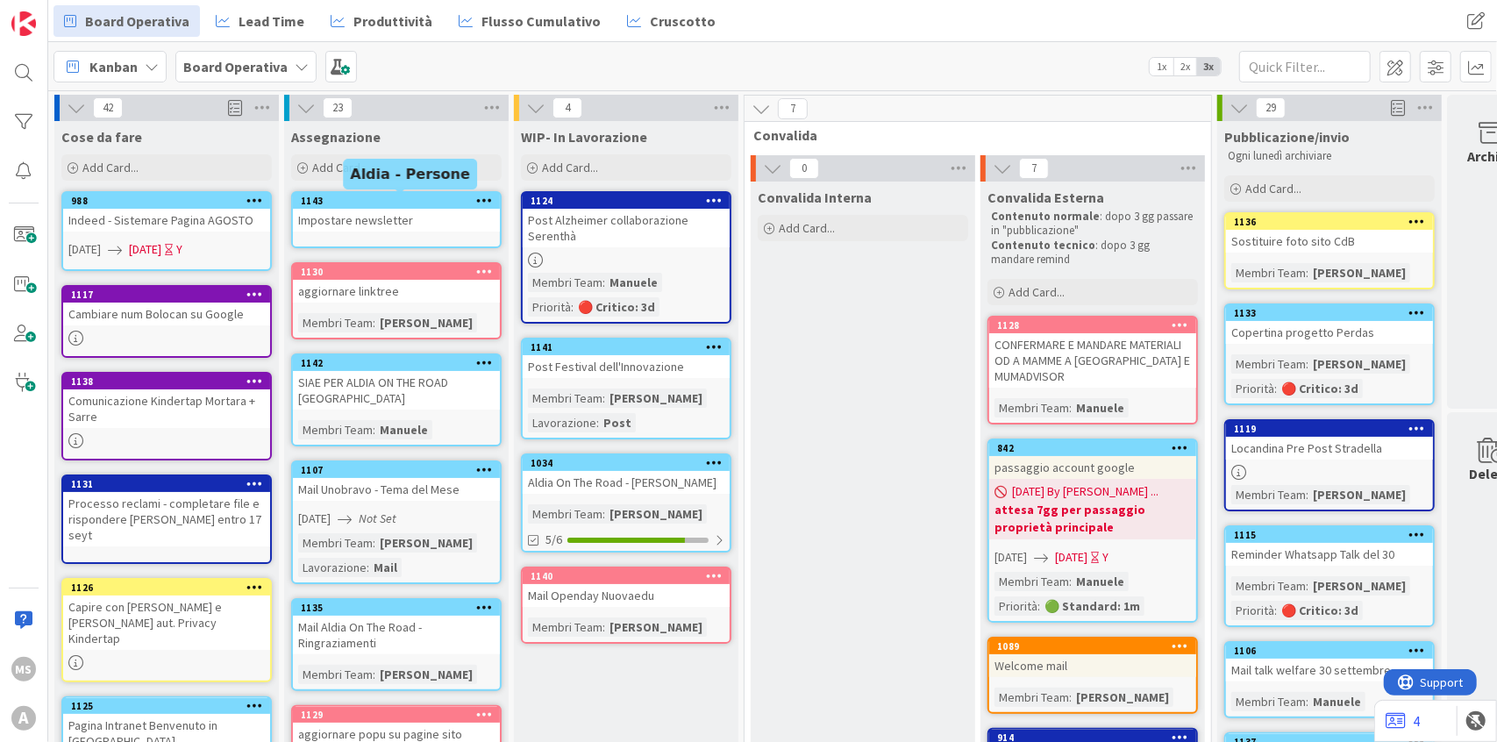
click at [370, 215] on div "Impostare newsletter" at bounding box center [396, 220] width 207 height 23
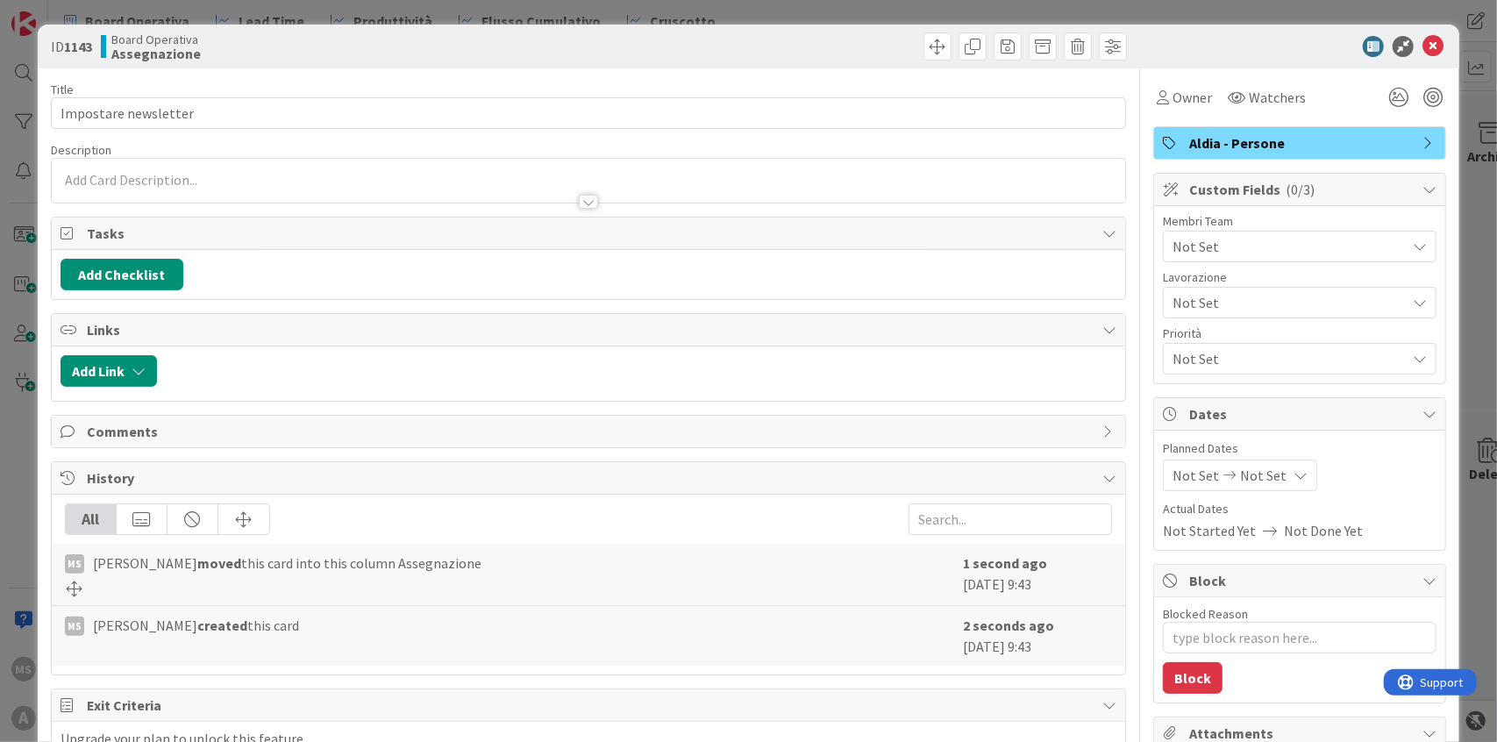
click at [1200, 248] on span "Not Set" at bounding box center [1289, 246] width 233 height 21
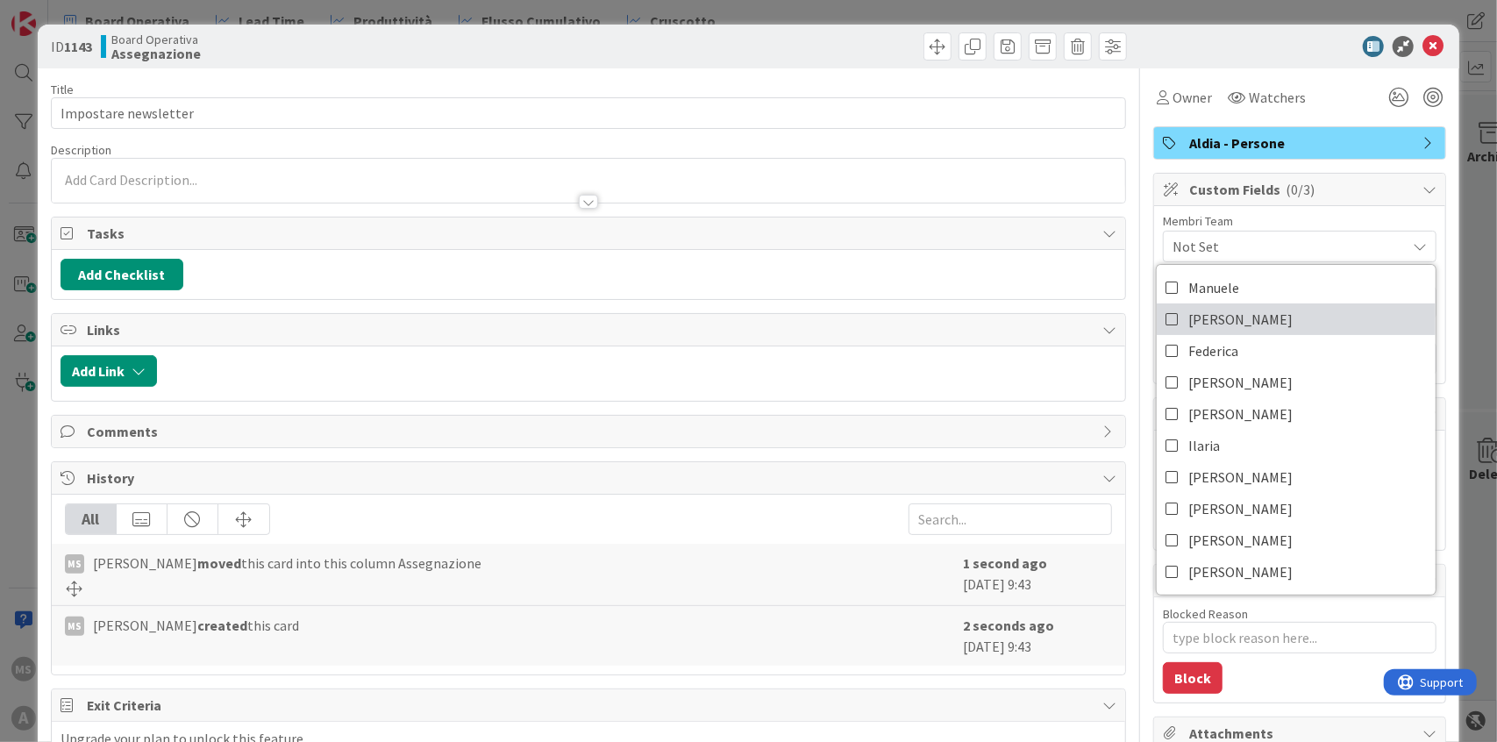
click at [1224, 310] on span "[PERSON_NAME]" at bounding box center [1240, 319] width 104 height 26
type textarea "x"
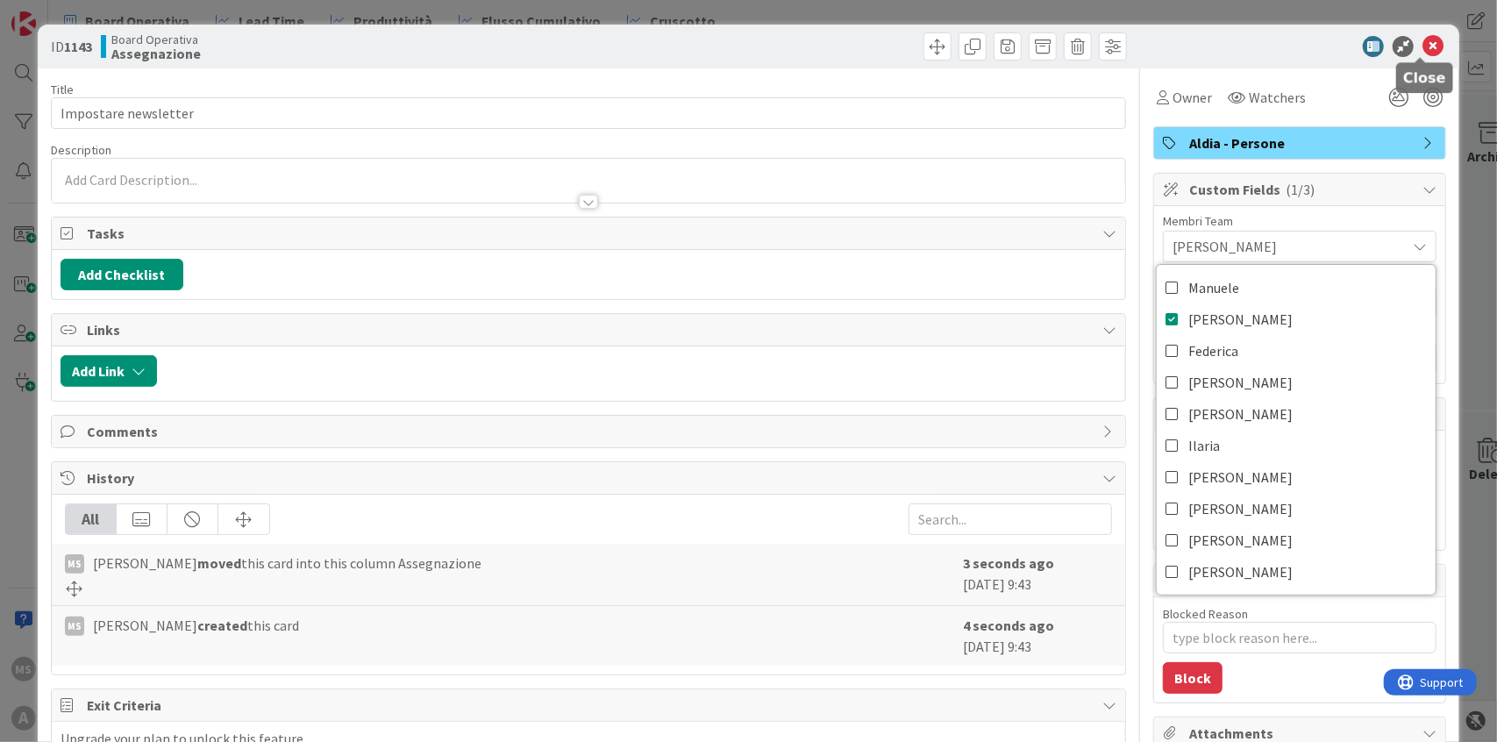
click at [1423, 50] on icon at bounding box center [1433, 46] width 21 height 21
